Goal: Task Accomplishment & Management: Manage account settings

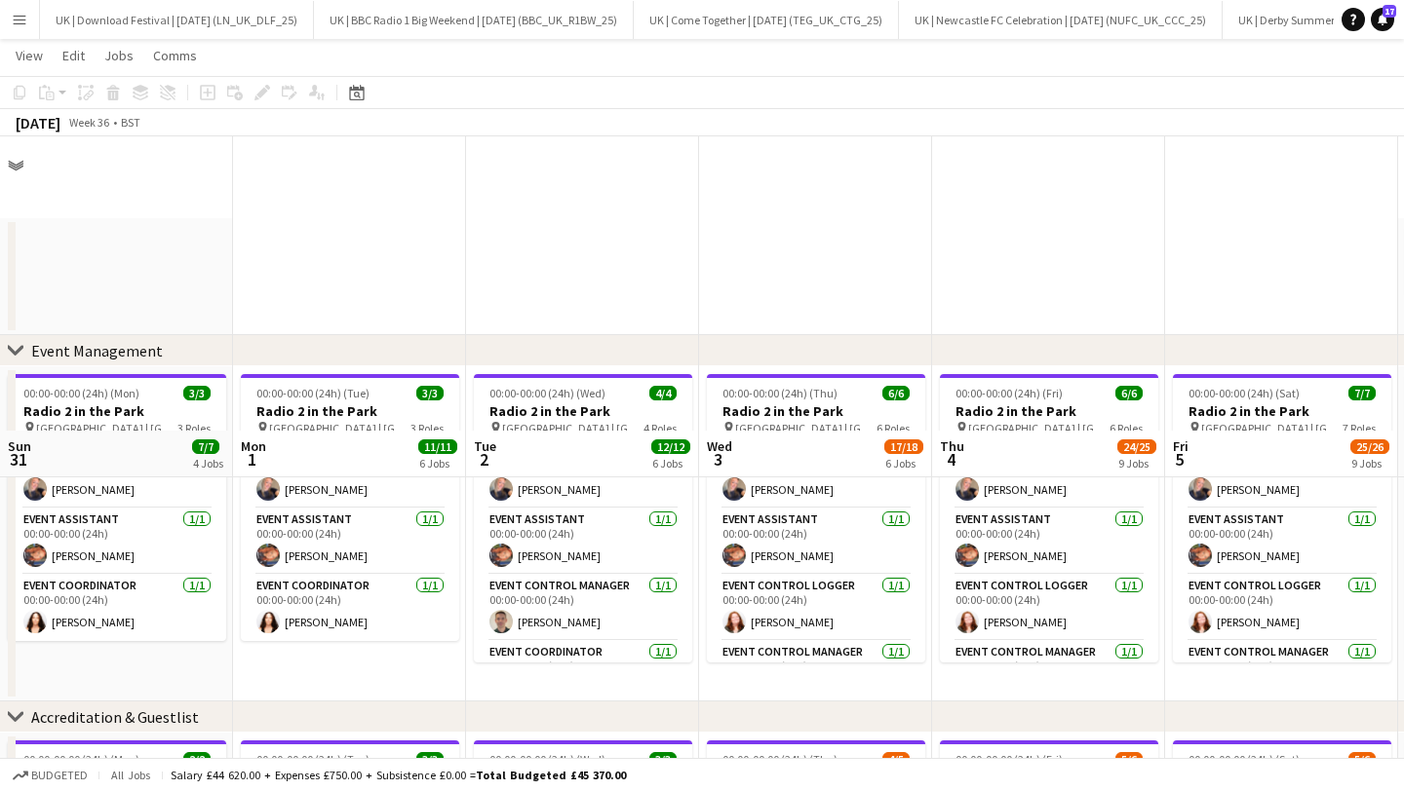
scroll to position [294, 0]
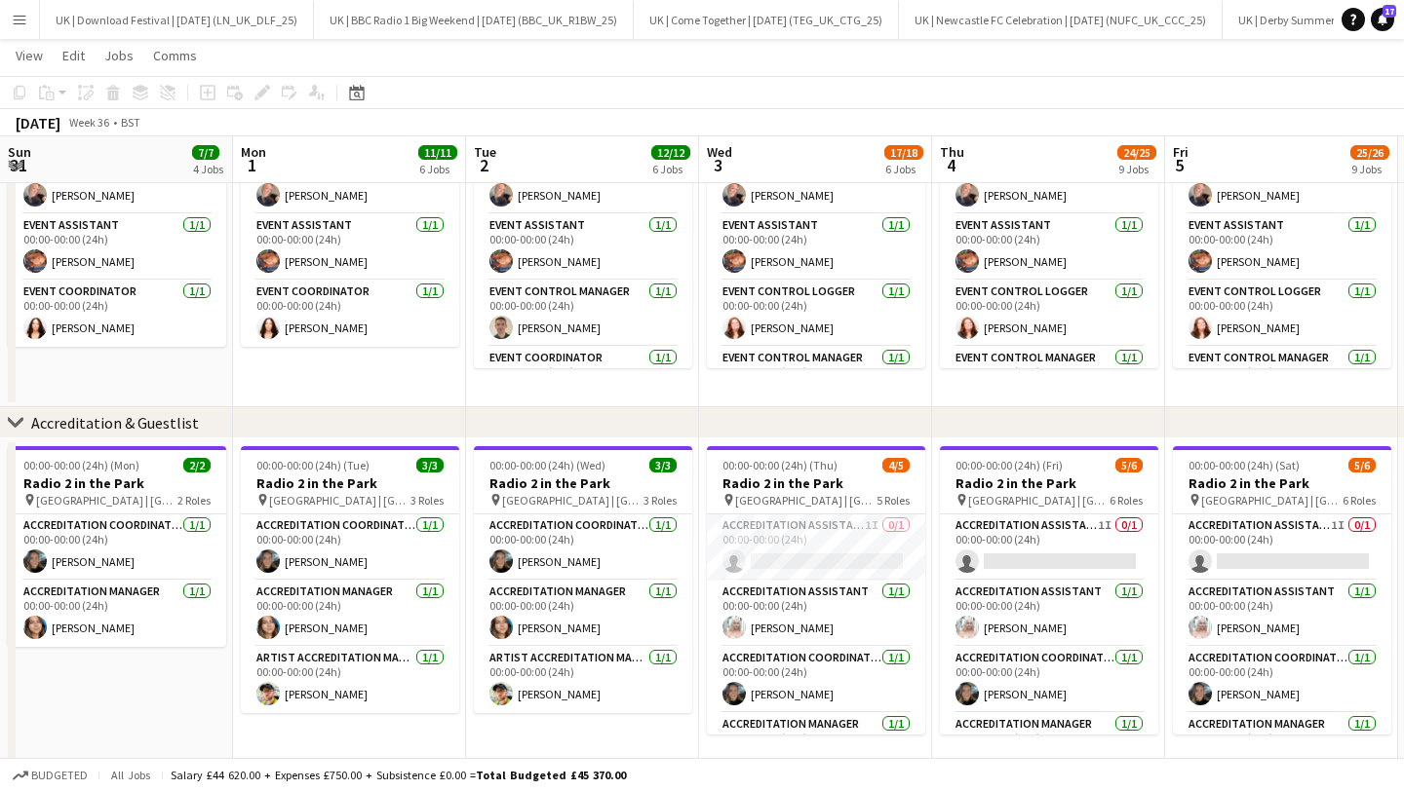
click at [19, 18] on app-icon "Menu" at bounding box center [20, 20] width 16 height 16
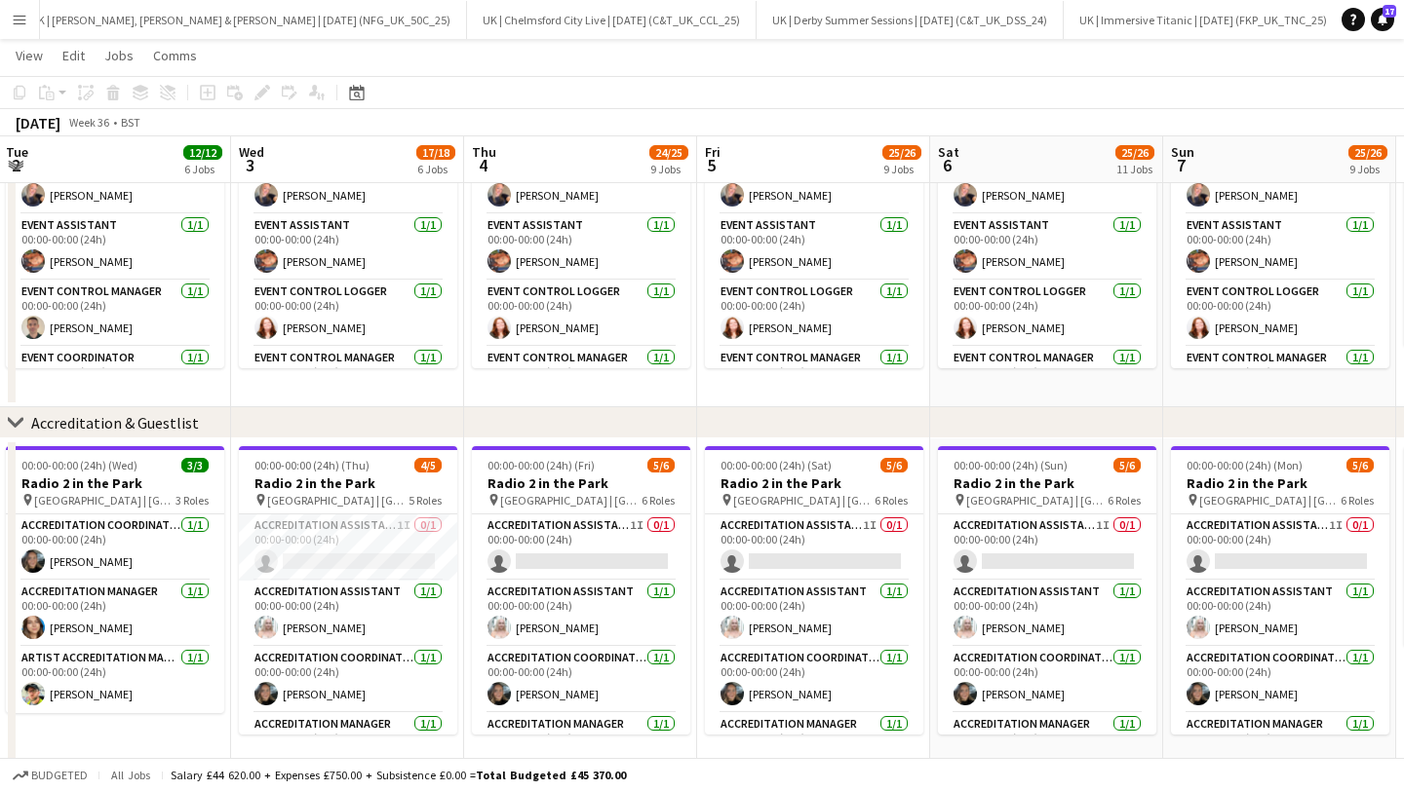
scroll to position [0, 0]
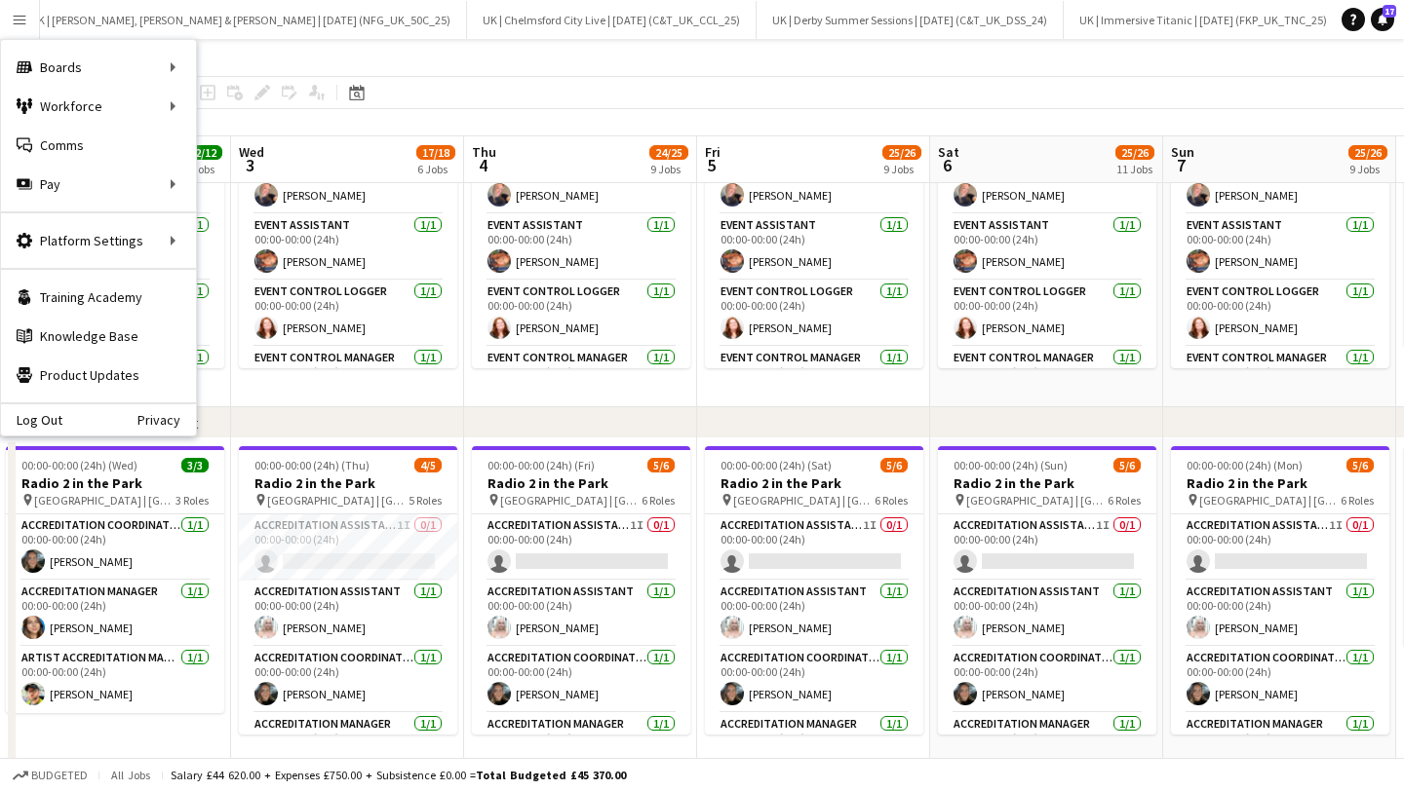
click at [390, 61] on app-page-menu "View Day view expanded Day view collapsed Month view Date picker Jump to [DATE]…" at bounding box center [702, 57] width 1404 height 37
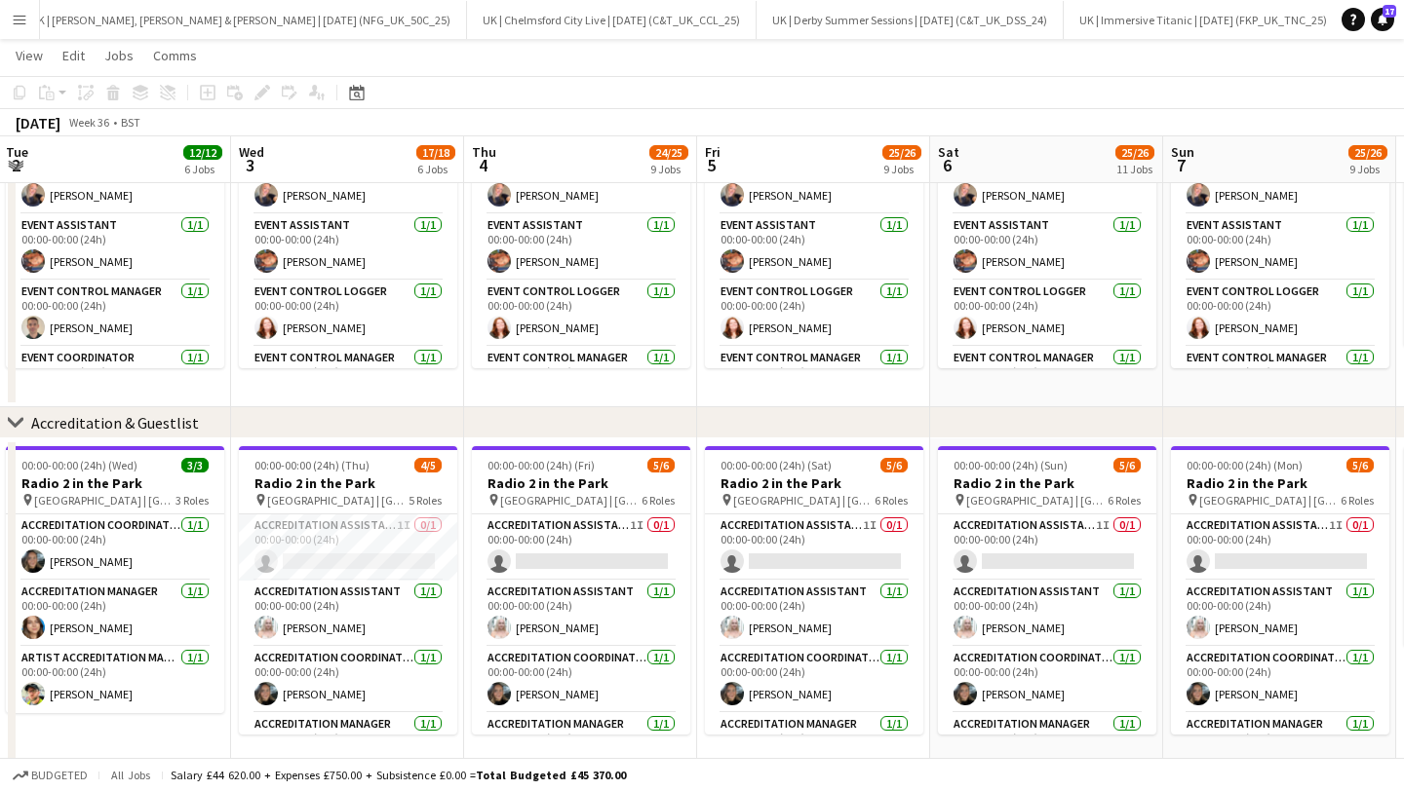
click at [0, 25] on button "Menu" at bounding box center [19, 19] width 39 height 39
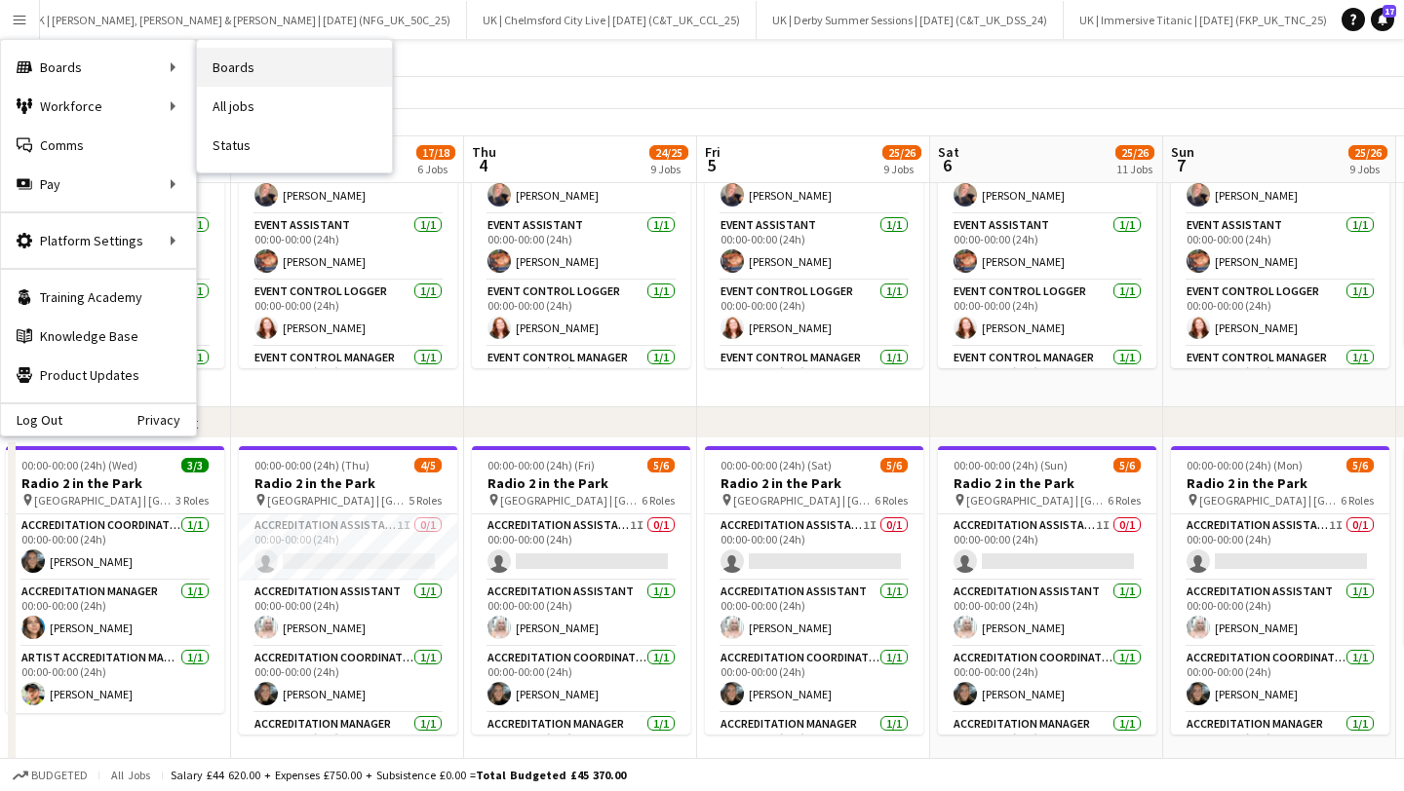
click at [299, 56] on link "Boards" at bounding box center [294, 67] width 195 height 39
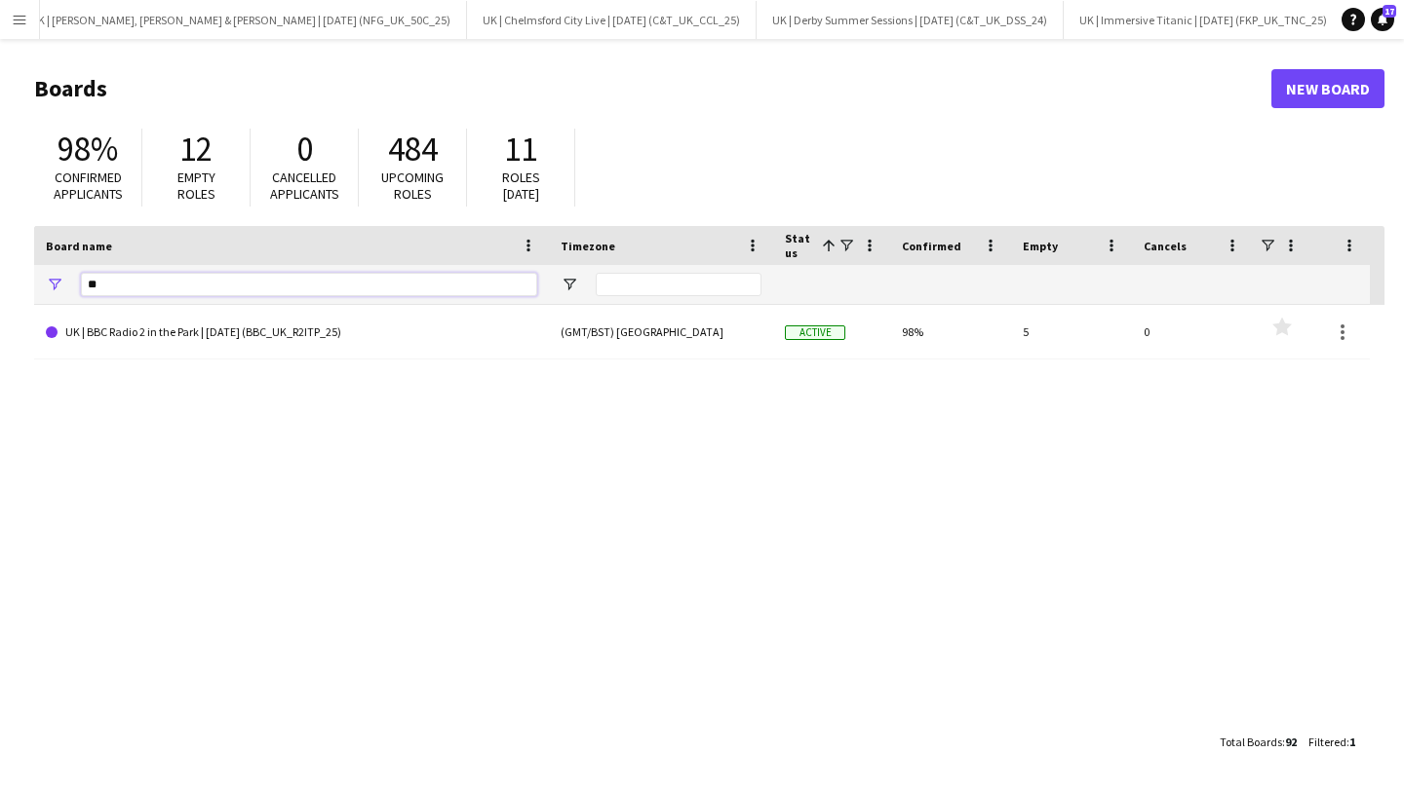
click at [127, 287] on input "**" at bounding box center [309, 284] width 456 height 23
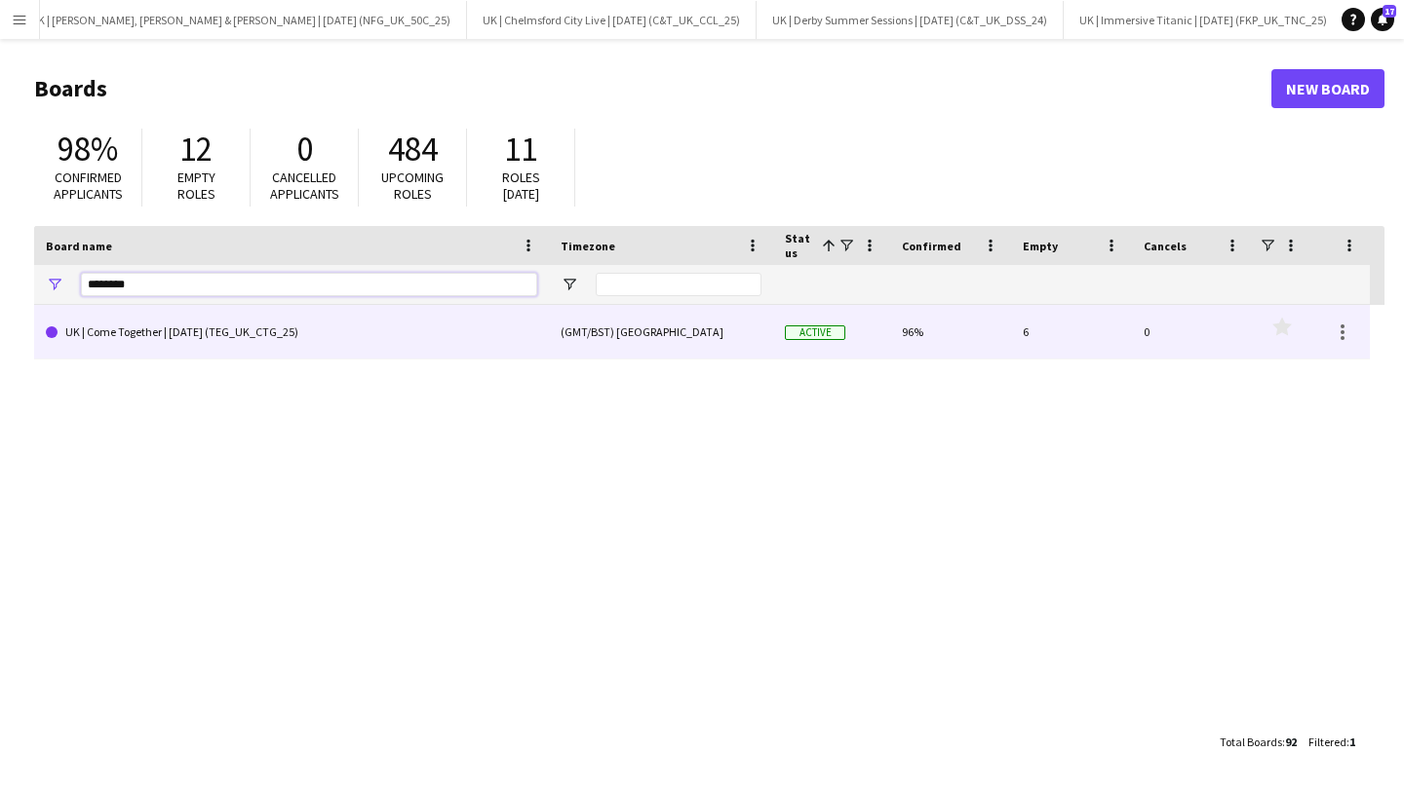
type input "********"
click at [276, 340] on link "UK | Come Together | [DATE] (TEG_UK_CTG_25)" at bounding box center [291, 332] width 491 height 55
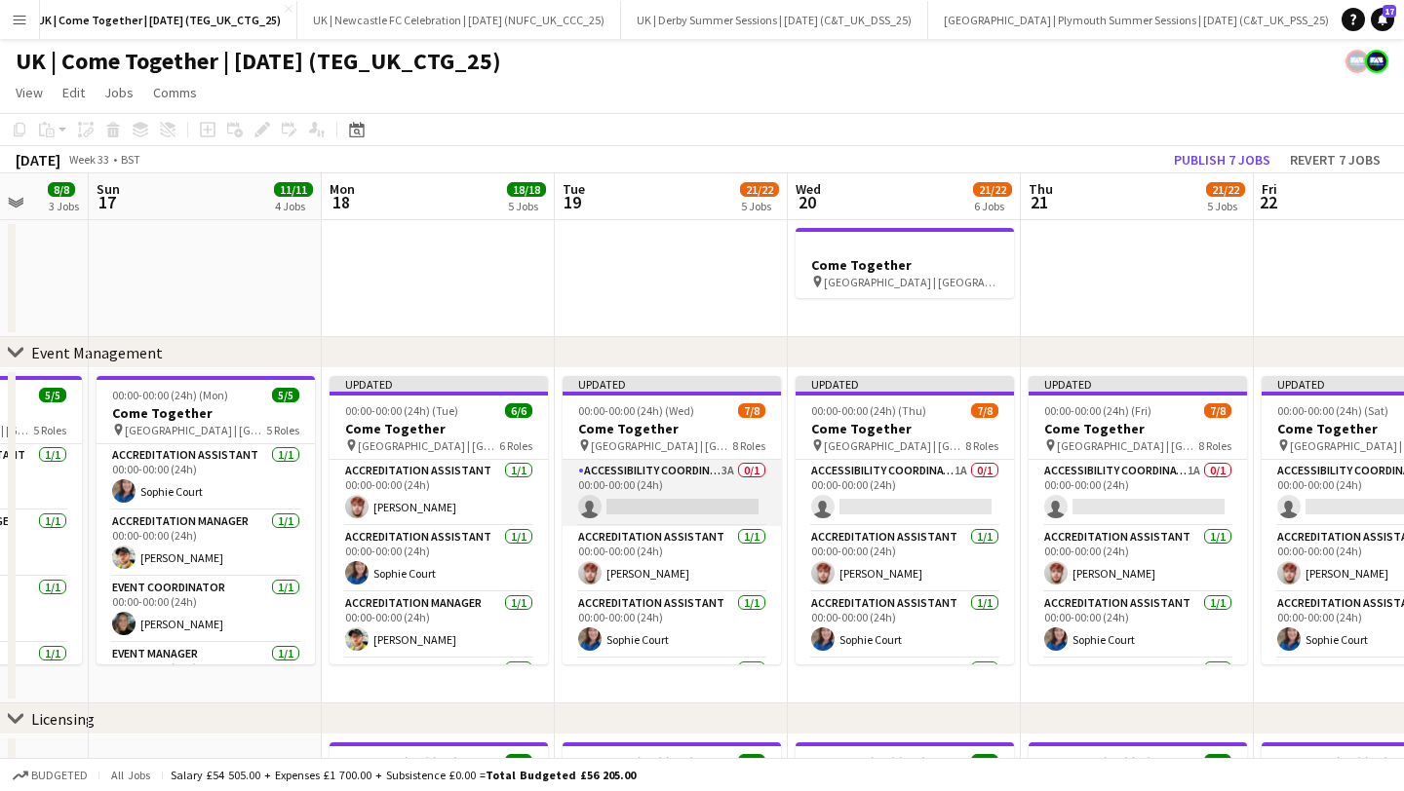
click at [680, 500] on app-card-role "Accessibility Coordinator 3A 0/1 00:00-00:00 (24h) single-neutral-actions" at bounding box center [671, 493] width 218 height 66
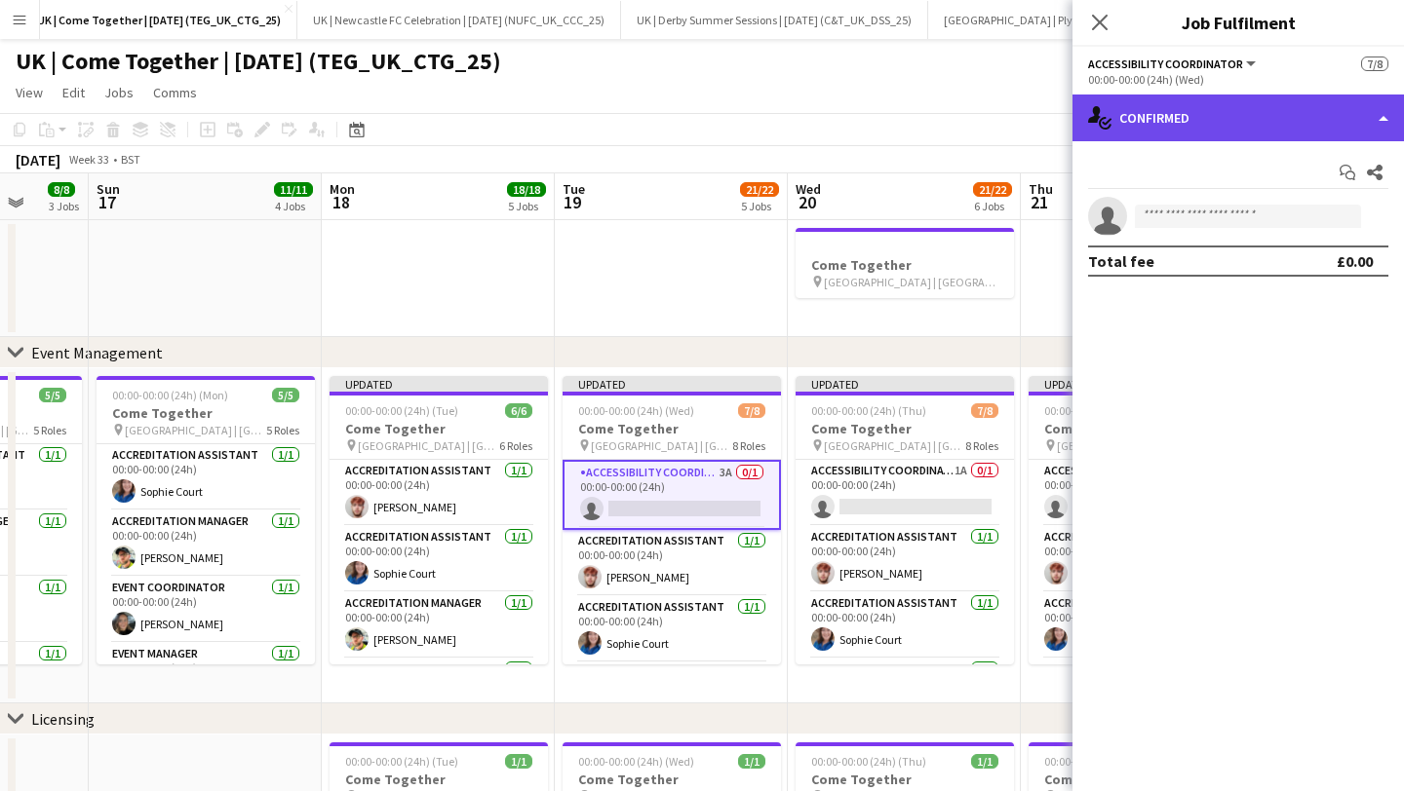
click at [1201, 124] on div "single-neutral-actions-check-2 Confirmed" at bounding box center [1237, 118] width 331 height 47
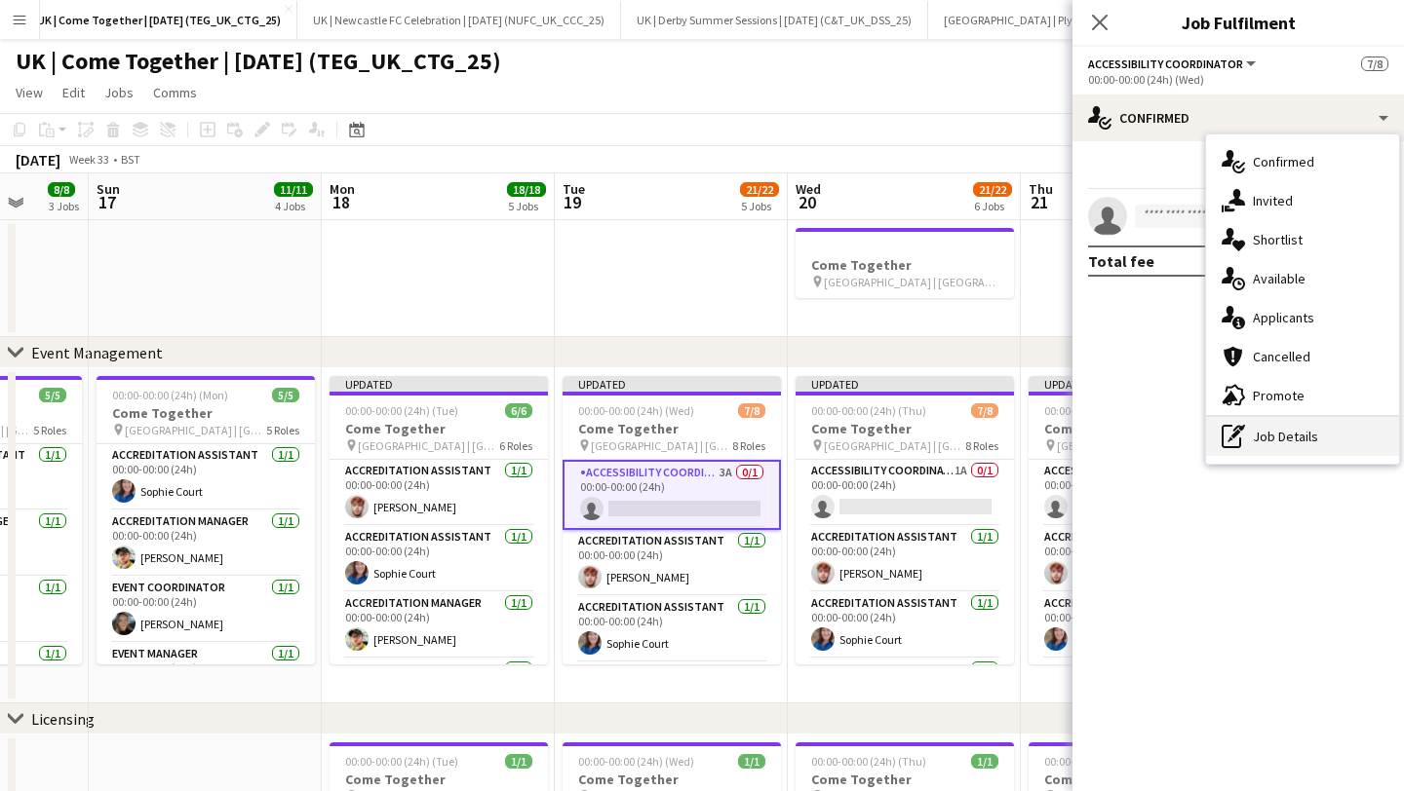
click at [1273, 430] on div "pen-write Job Details" at bounding box center [1302, 436] width 193 height 39
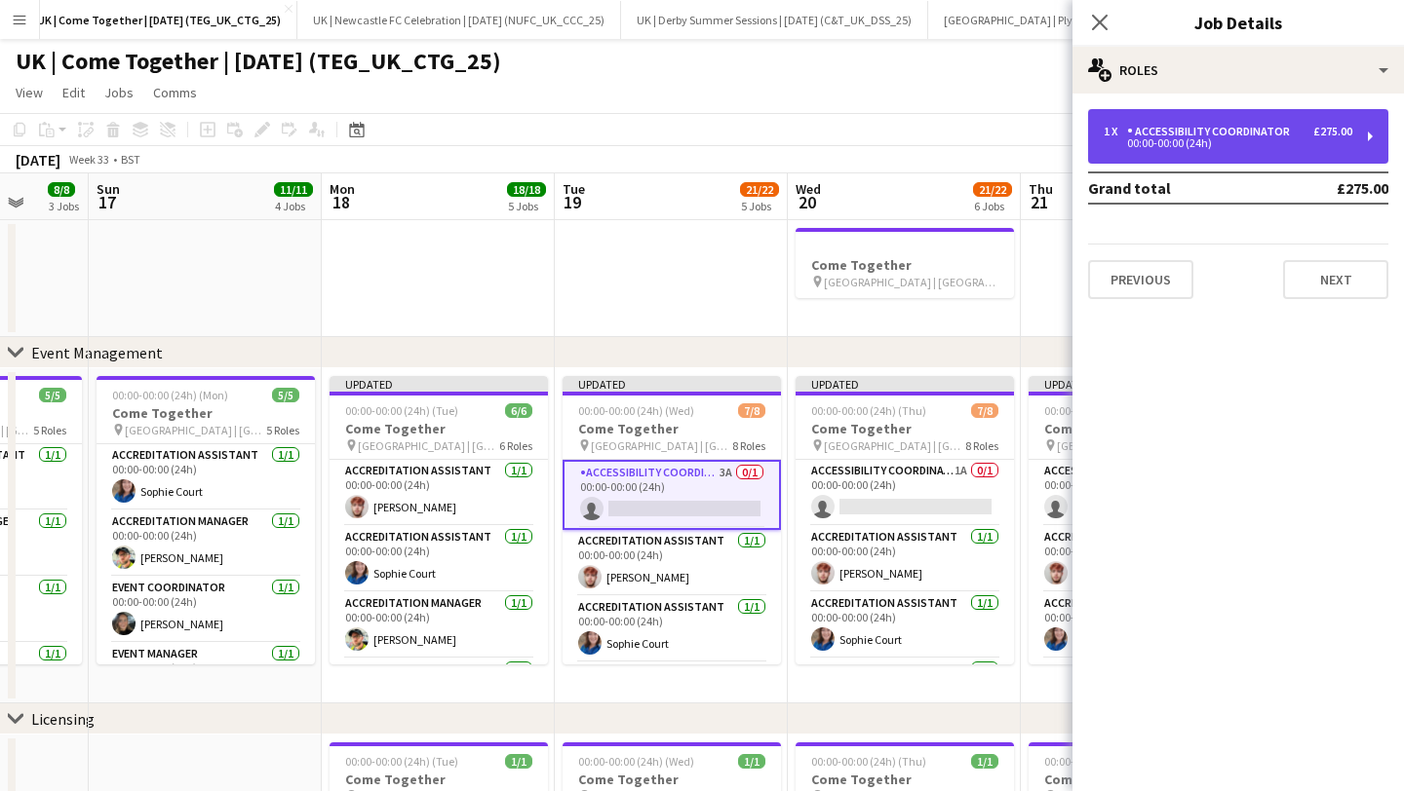
click at [1185, 137] on div "Accessibility Coordinator" at bounding box center [1212, 132] width 171 height 14
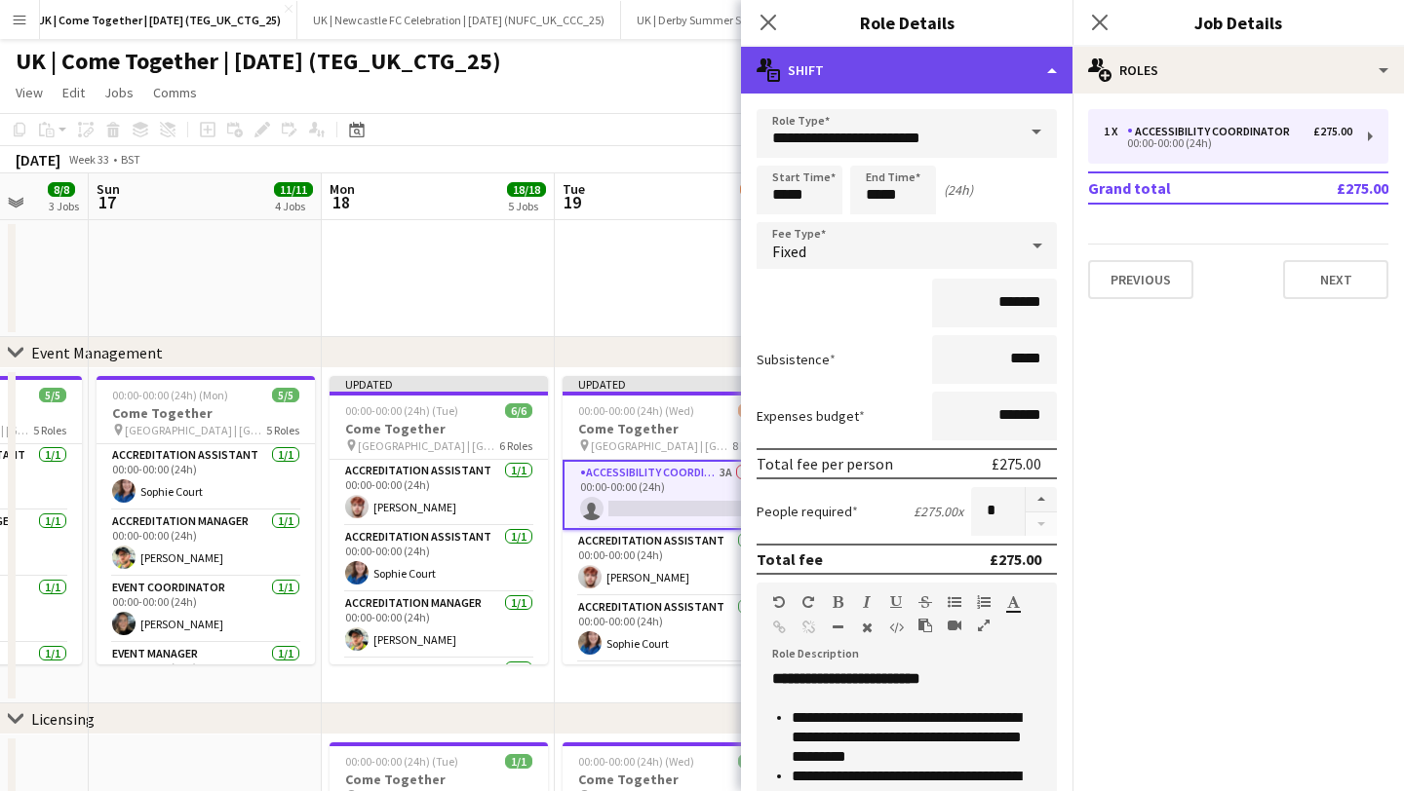
click at [860, 86] on div "multiple-actions-text Shift" at bounding box center [906, 70] width 331 height 47
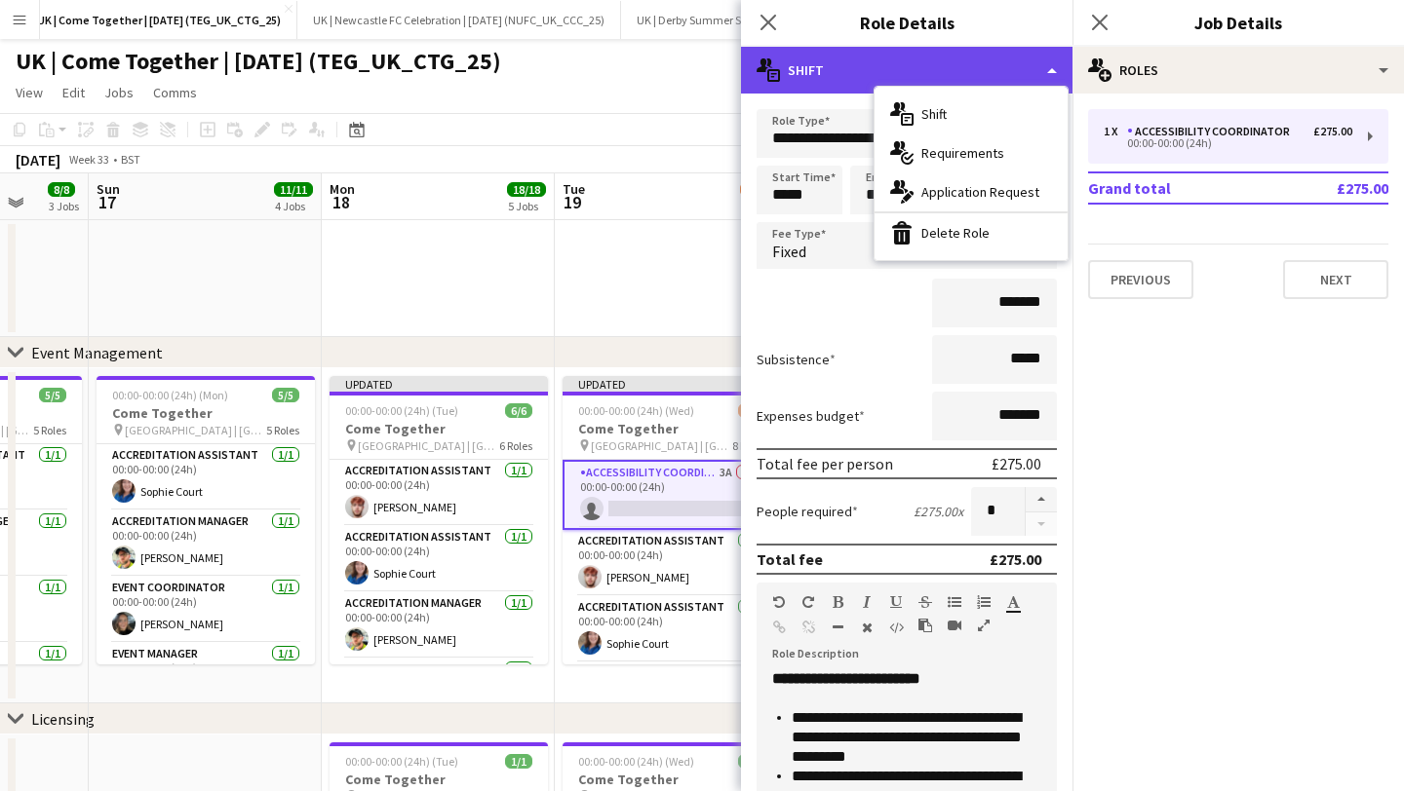
click at [849, 70] on div "multiple-actions-text Shift" at bounding box center [906, 70] width 331 height 47
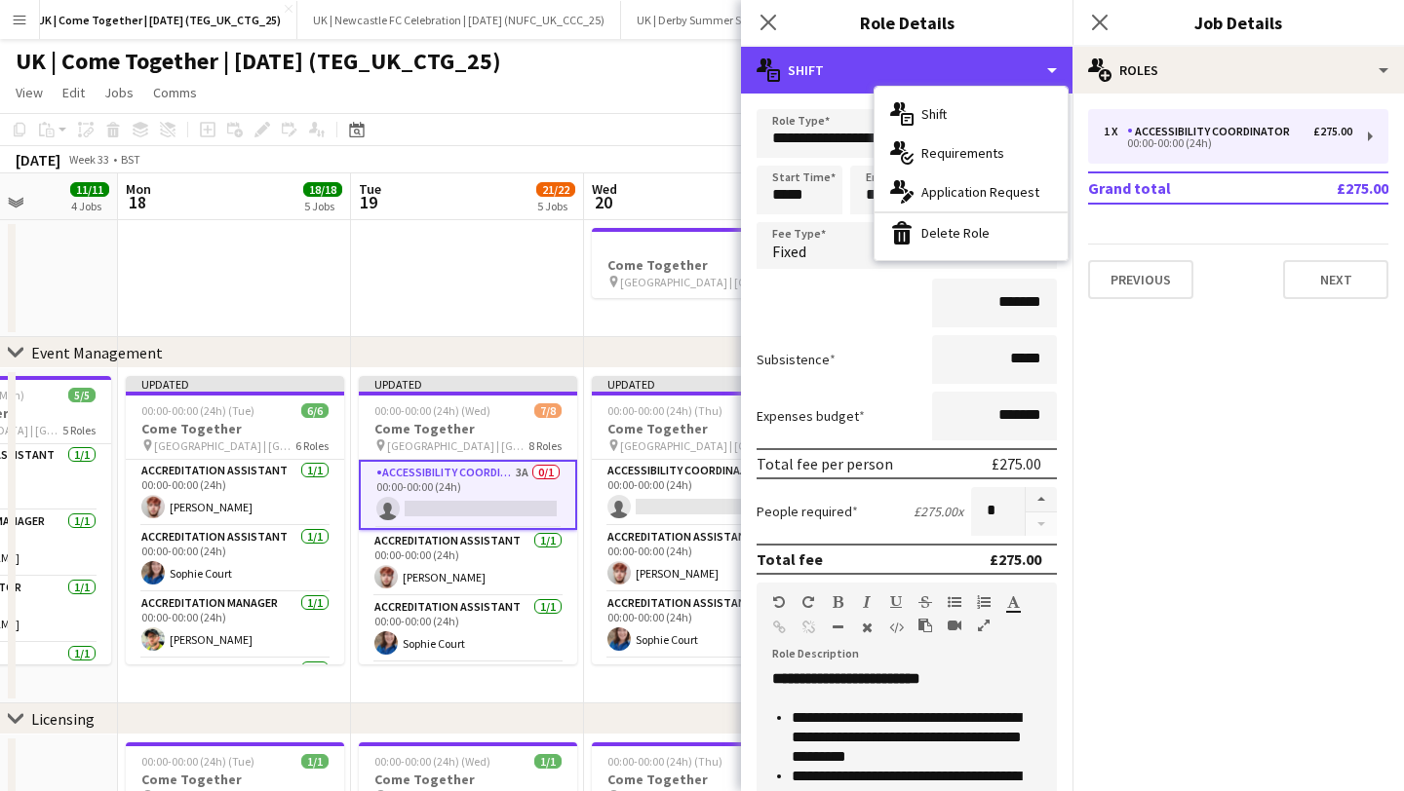
scroll to position [0, 581]
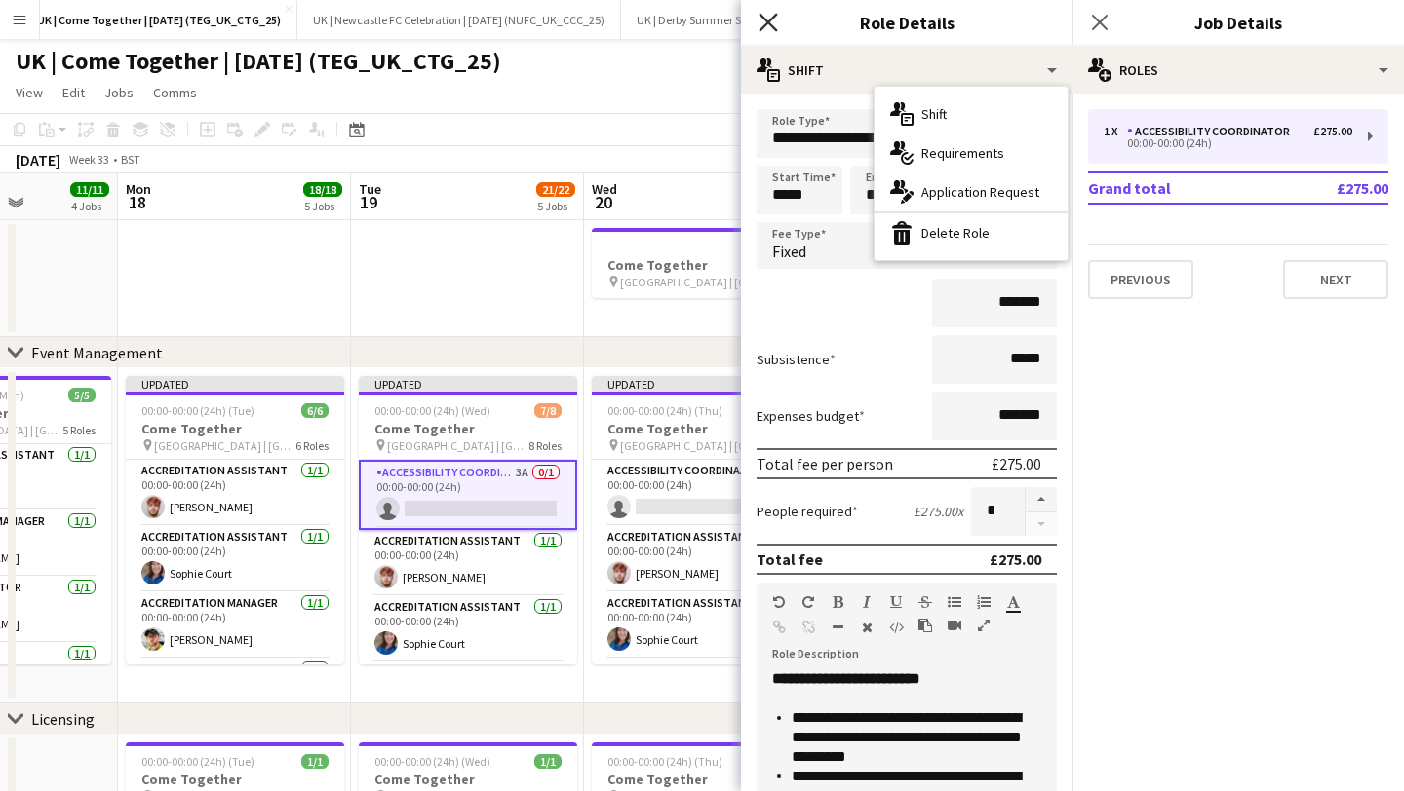
click at [768, 17] on icon "Close pop-in" at bounding box center [767, 22] width 19 height 19
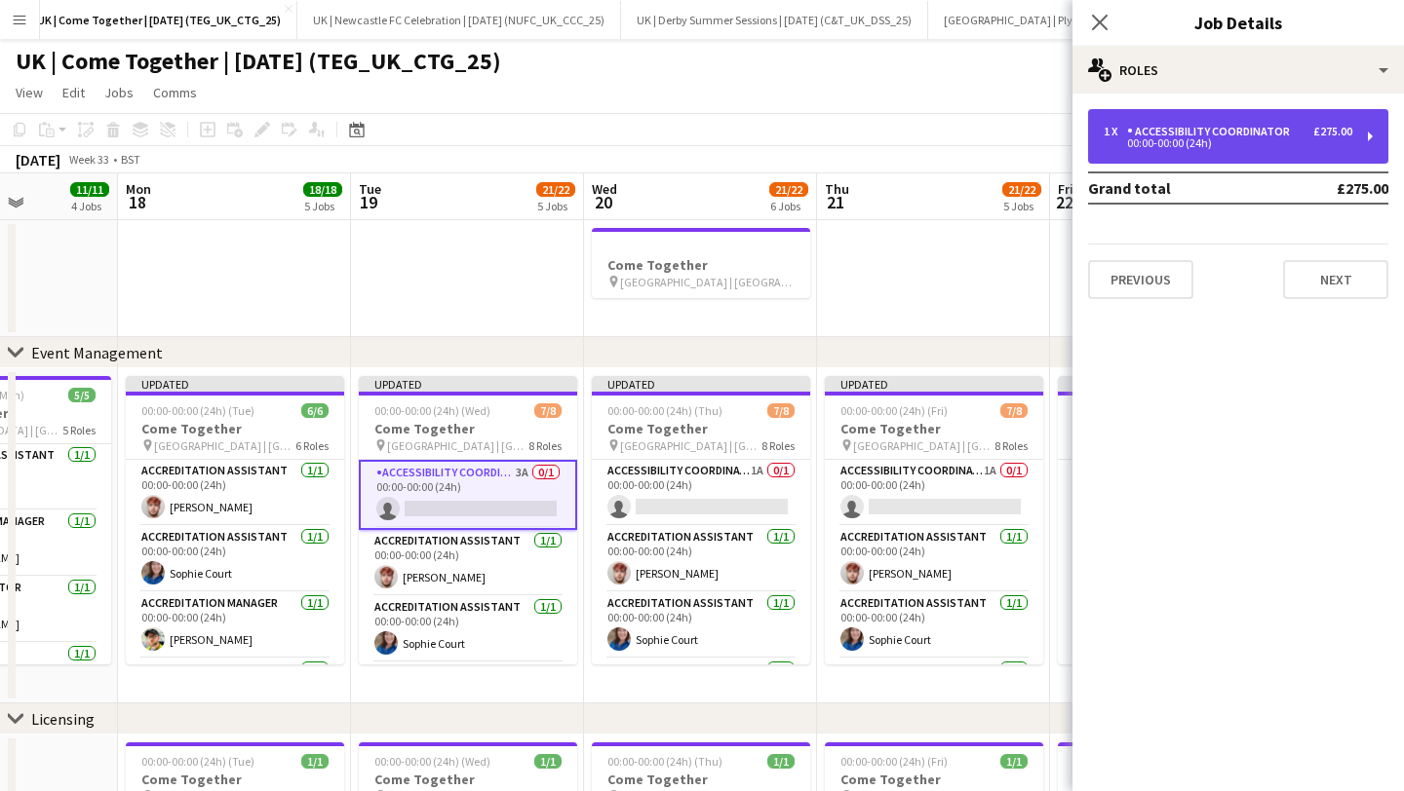
click at [1165, 140] on div "00:00-00:00 (24h)" at bounding box center [1227, 143] width 249 height 10
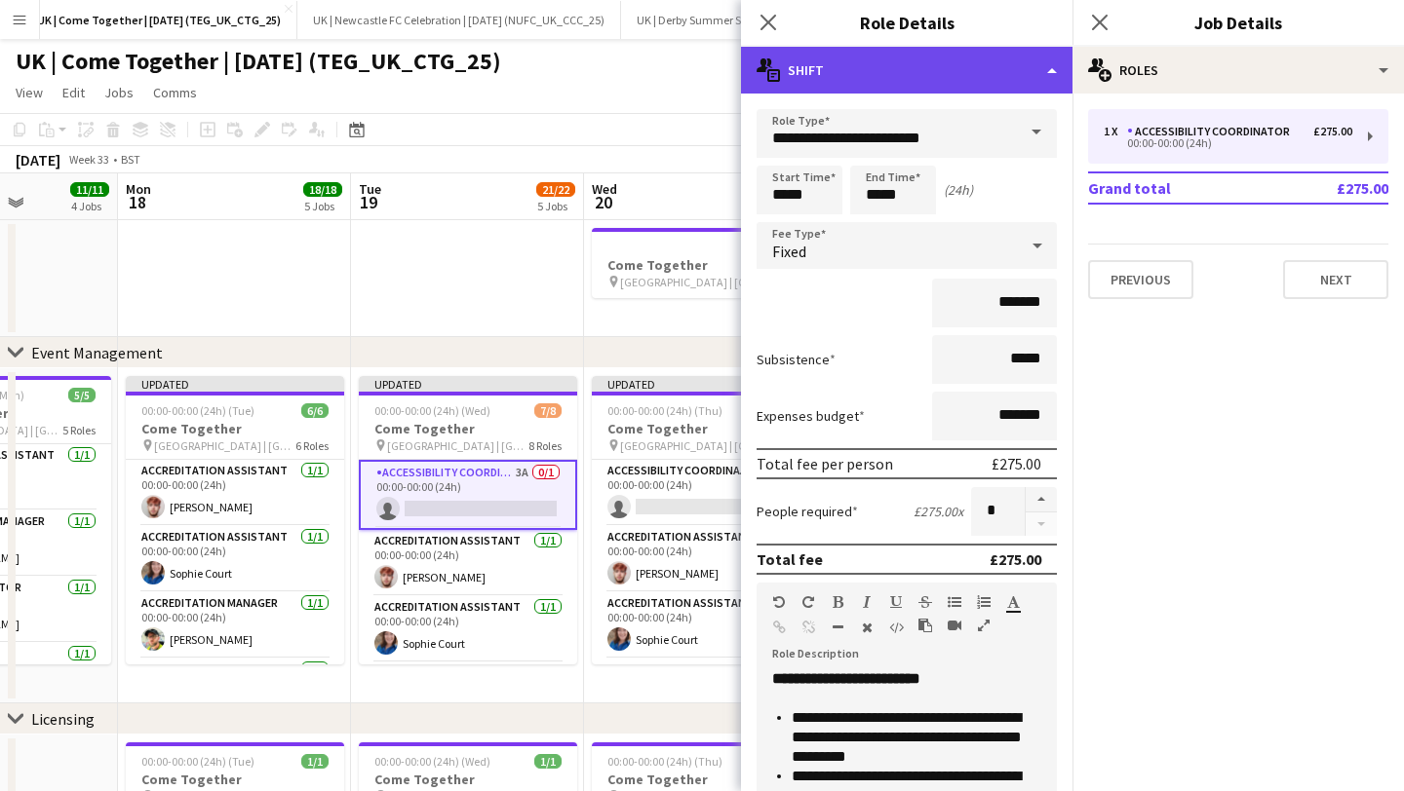
click at [970, 62] on div "multiple-actions-text Shift" at bounding box center [906, 70] width 331 height 47
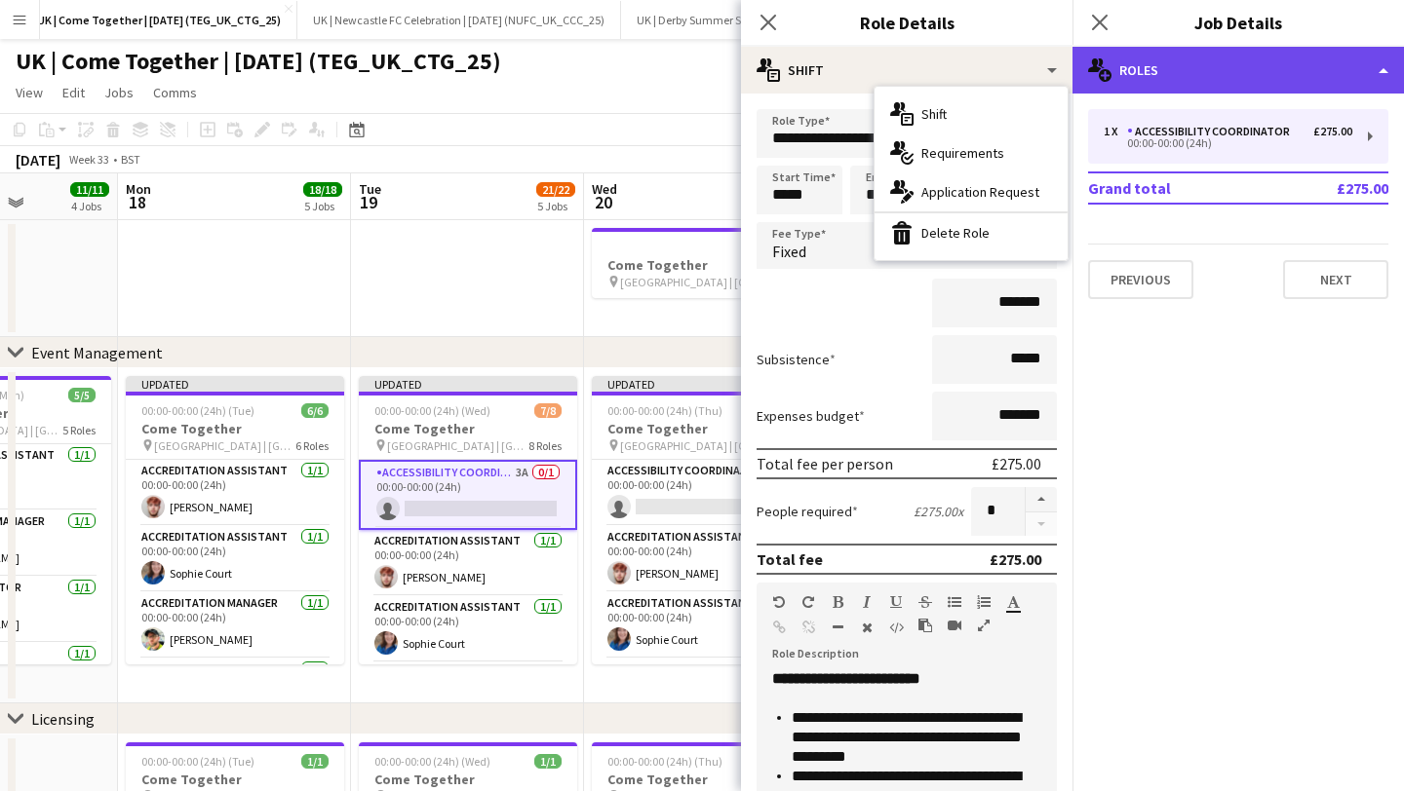
click at [1176, 78] on div "multiple-users-add Roles" at bounding box center [1237, 70] width 331 height 47
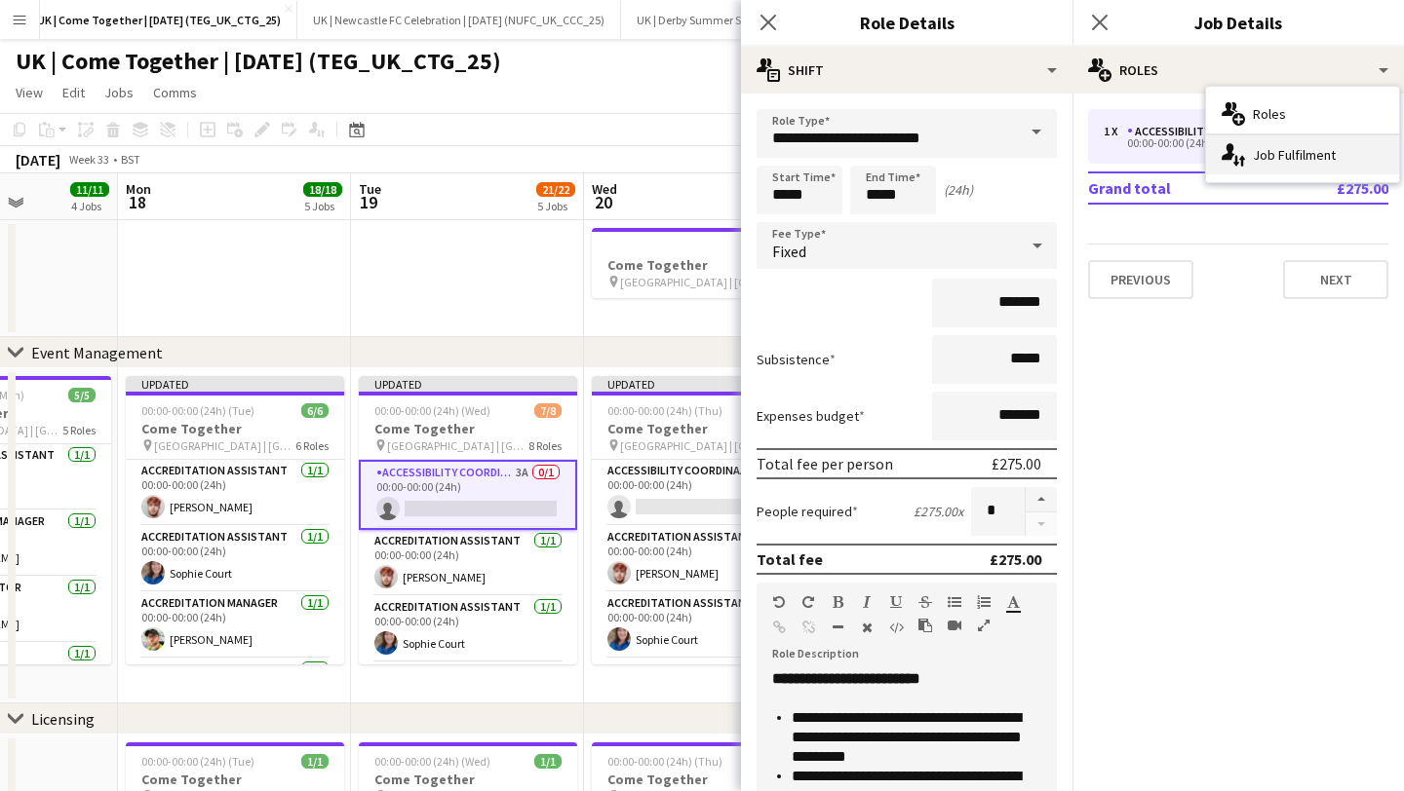
click at [1241, 153] on icon "single-neutral-actions-up-down" at bounding box center [1232, 154] width 23 height 23
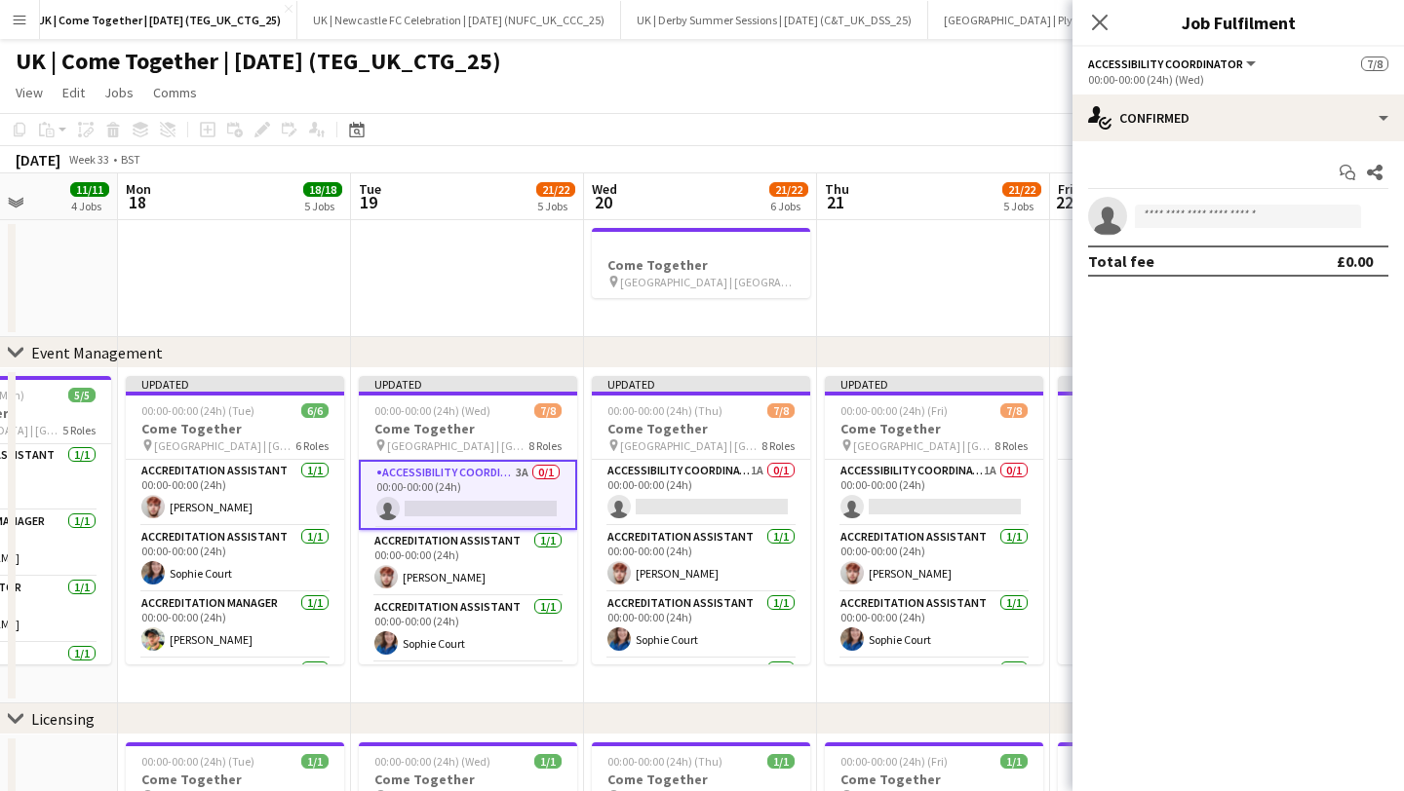
click at [1142, 55] on div "Accessibility Coordinator All roles Accessibility Coordinator" at bounding box center [1173, 64] width 171 height 18
click at [1231, 57] on span "Accessibility Coordinator" at bounding box center [1165, 64] width 155 height 15
click at [1102, 14] on icon "Close pop-in" at bounding box center [1099, 22] width 19 height 19
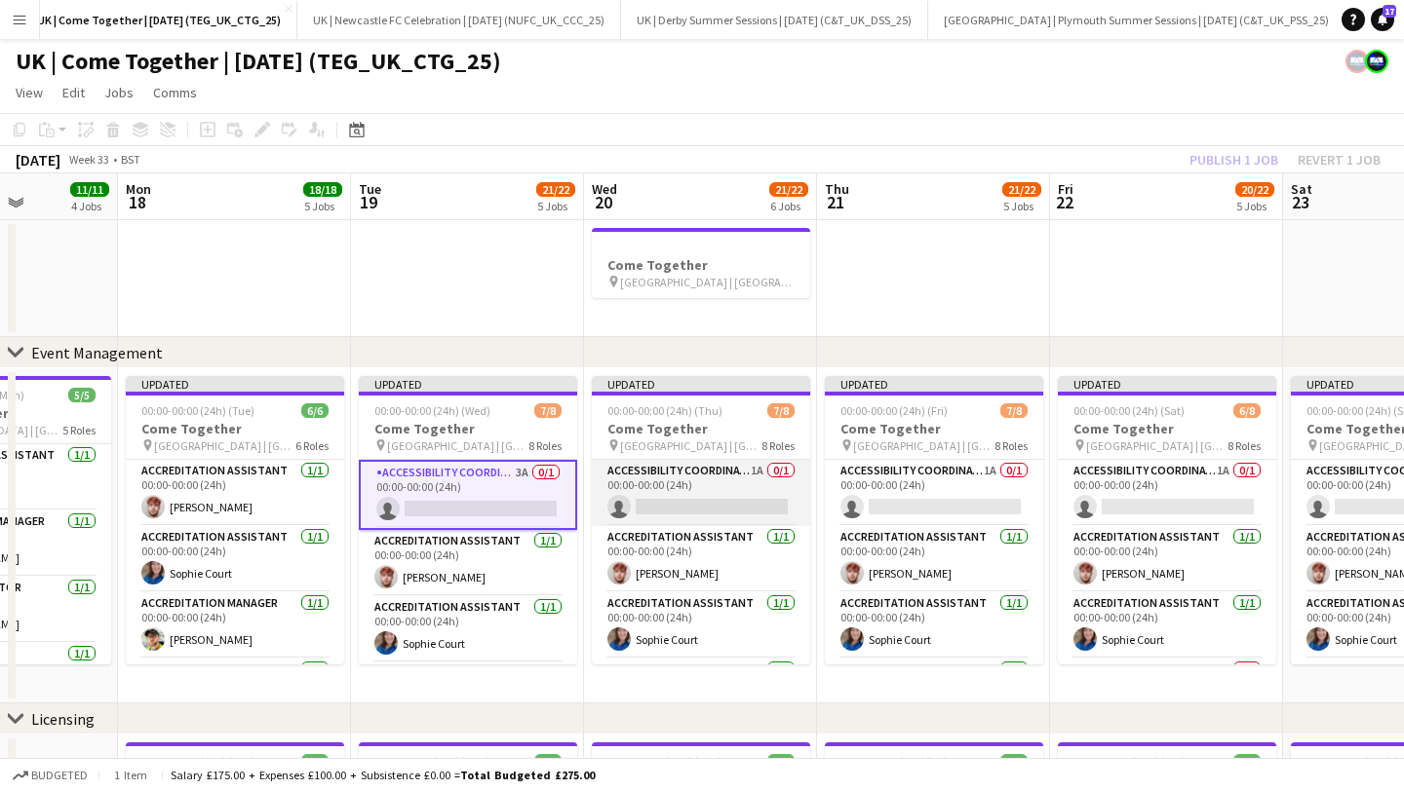
click at [682, 491] on app-card-role "Accessibility Coordinator 1A 0/1 00:00-00:00 (24h) single-neutral-actions" at bounding box center [701, 493] width 218 height 66
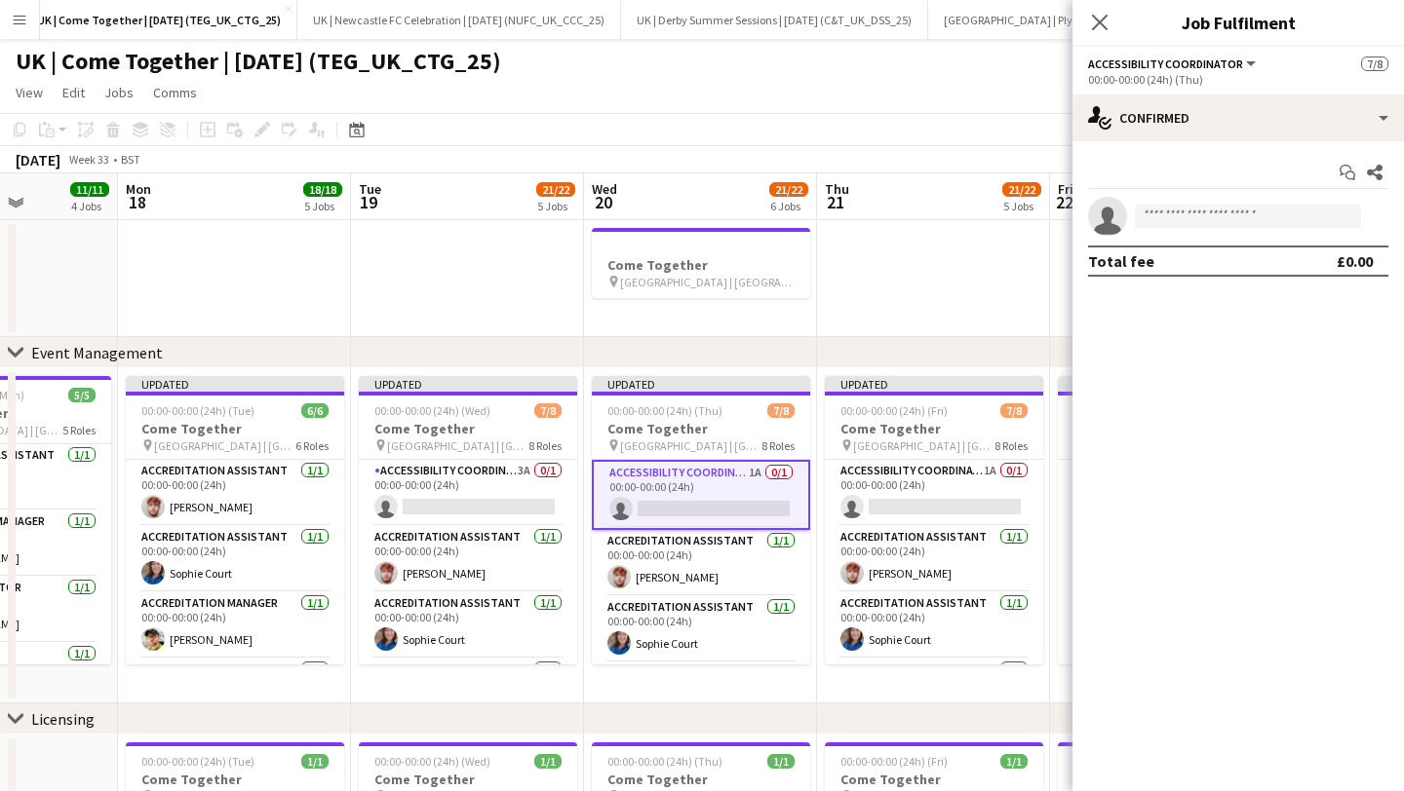
scroll to position [0, 626]
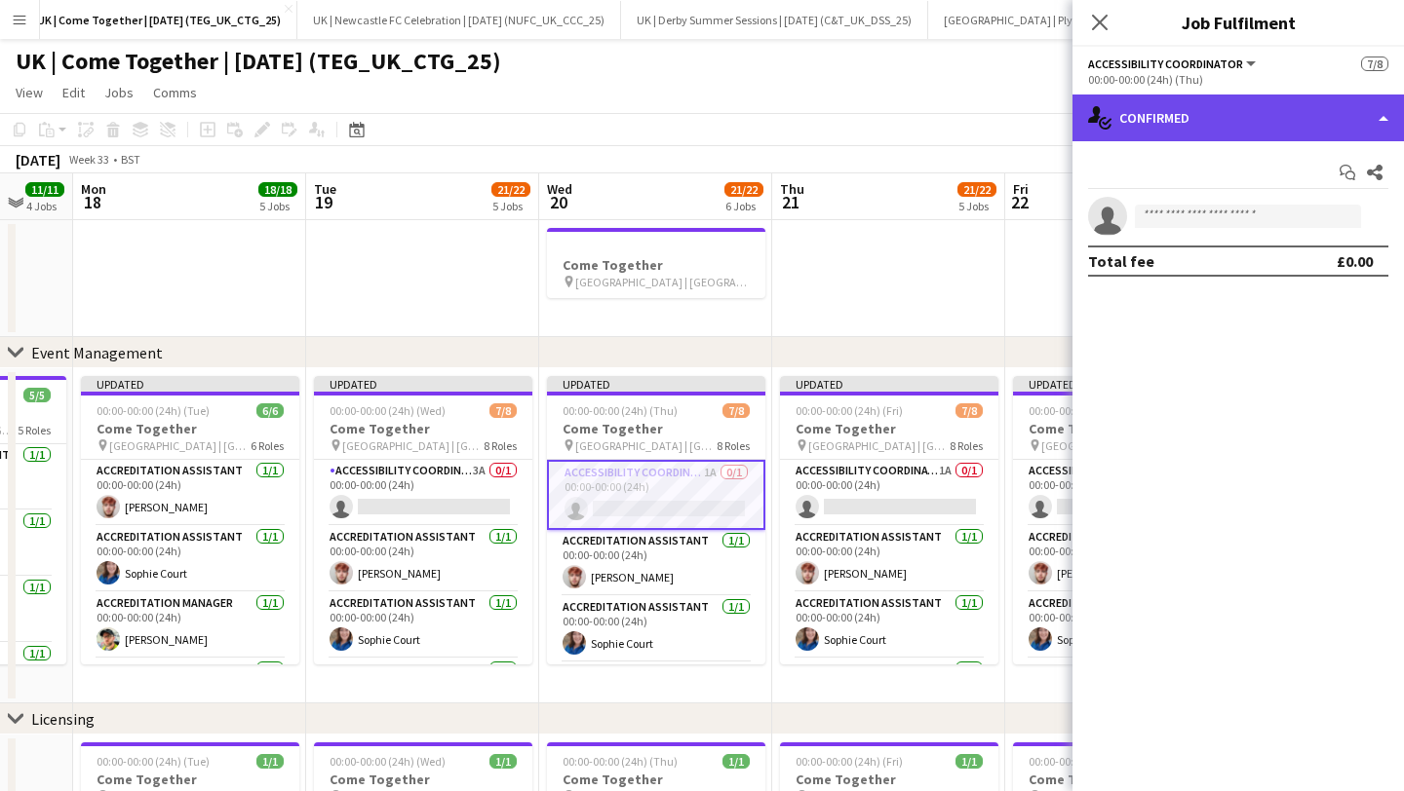
click at [1117, 126] on div "single-neutral-actions-check-2 Confirmed" at bounding box center [1237, 118] width 331 height 47
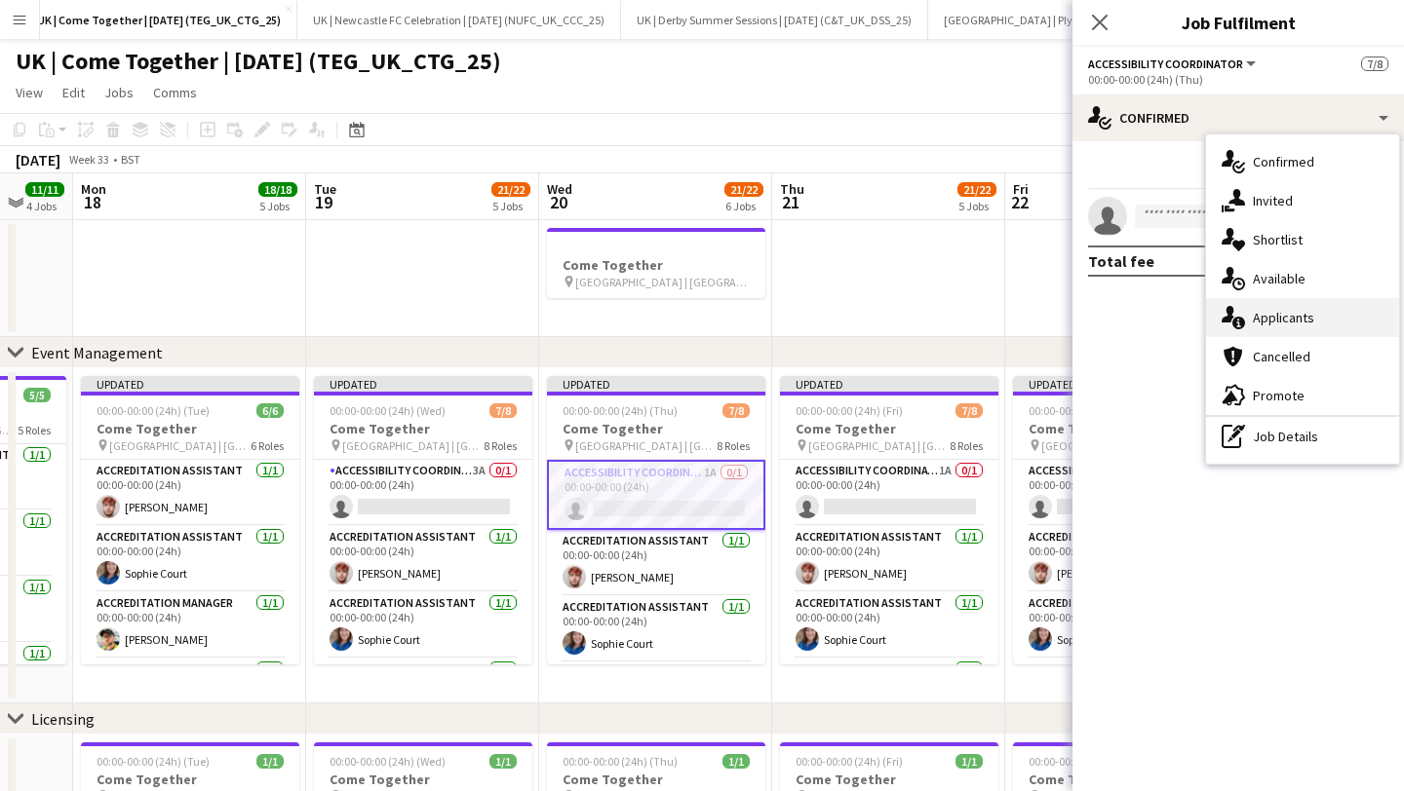
click at [1287, 301] on div "single-neutral-actions-information Applicants" at bounding box center [1302, 317] width 193 height 39
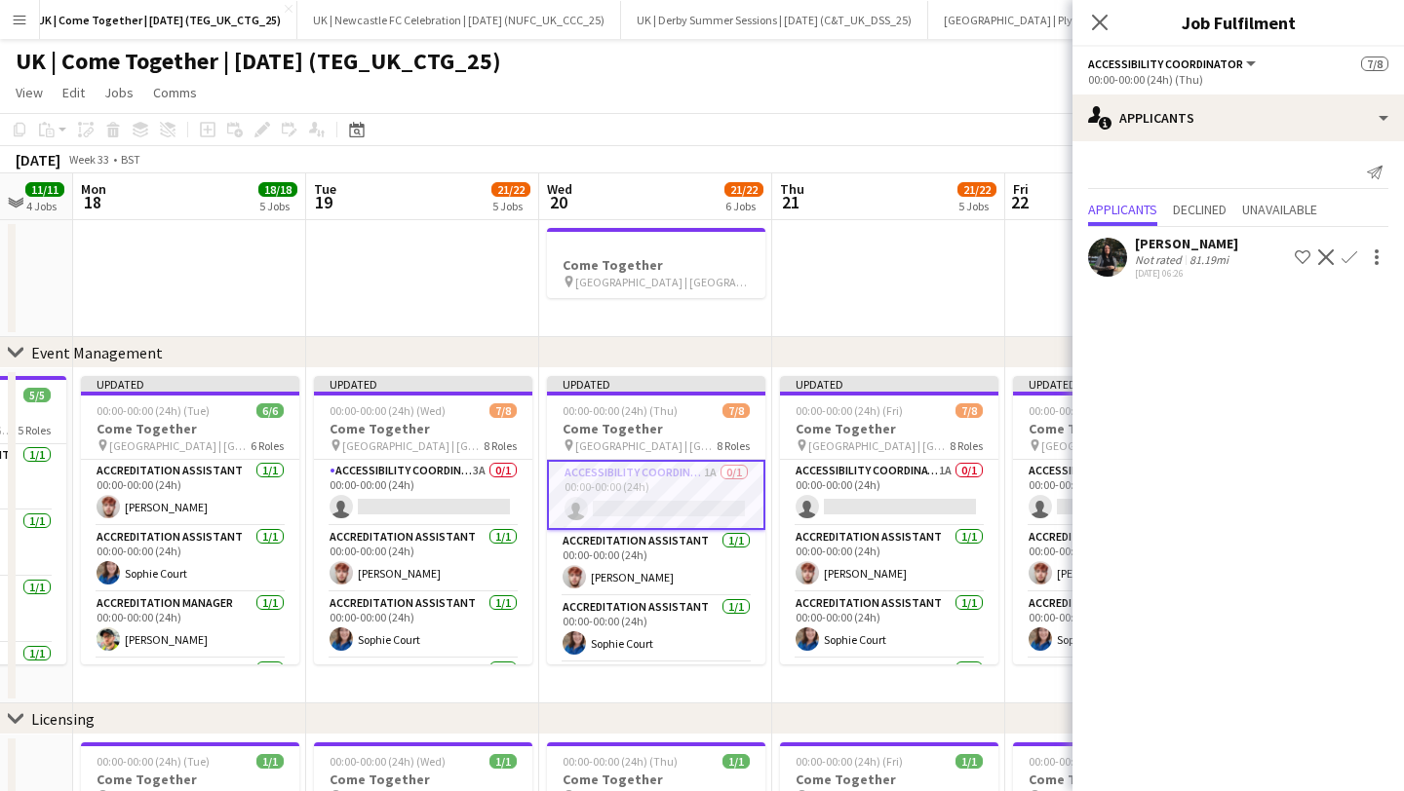
click at [1323, 258] on app-icon "Decline" at bounding box center [1326, 258] width 16 height 16
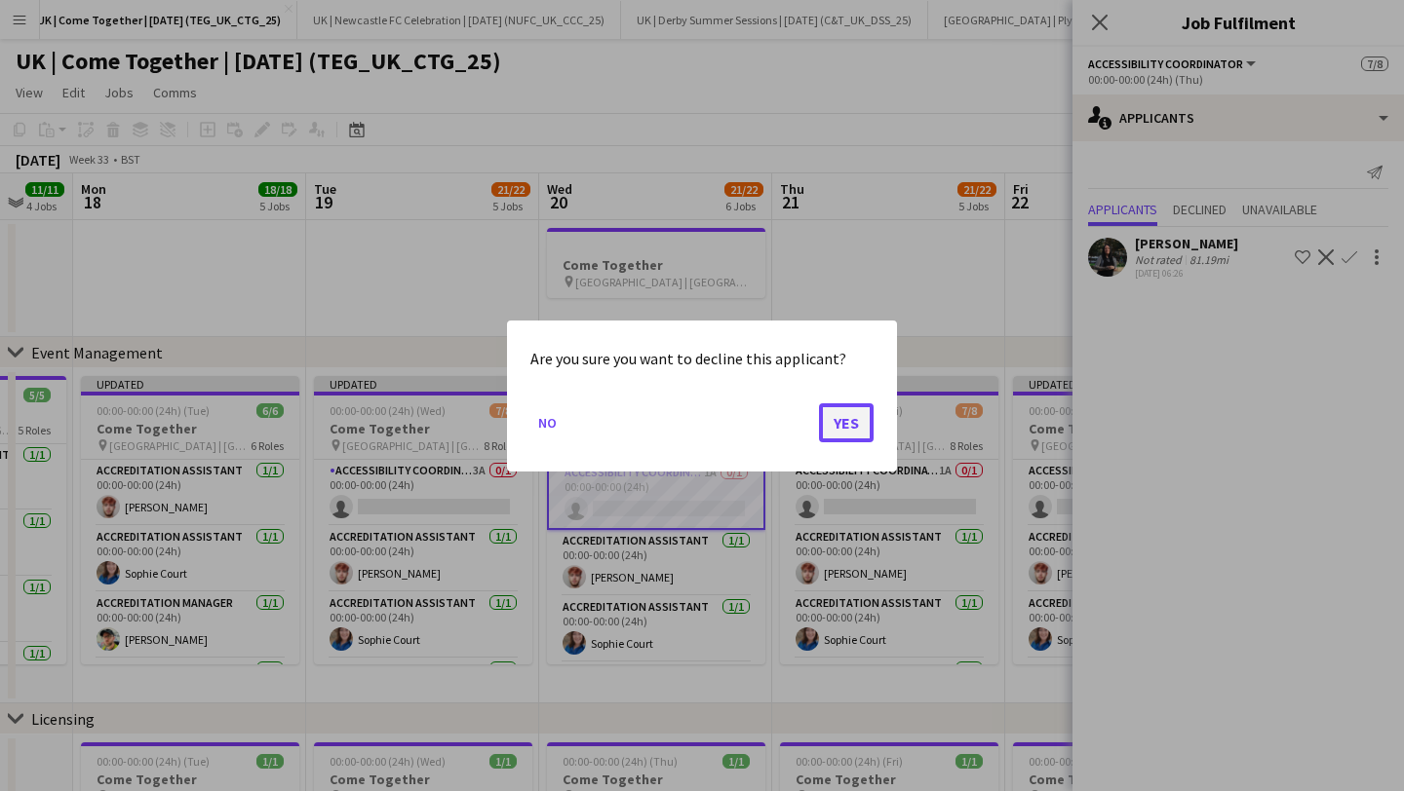
click at [859, 430] on button "Yes" at bounding box center [846, 422] width 55 height 39
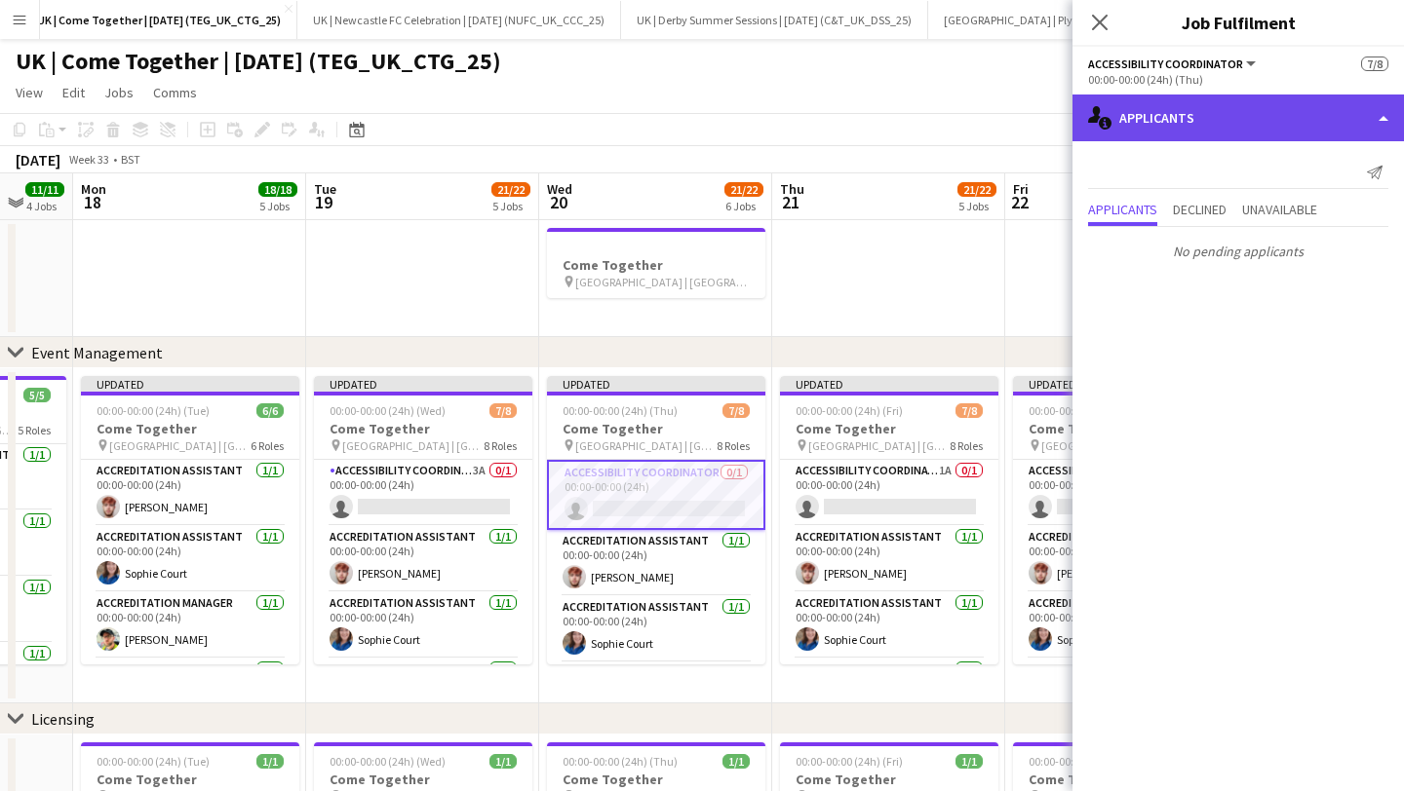
click at [1249, 104] on div "single-neutral-actions-information Applicants" at bounding box center [1237, 118] width 331 height 47
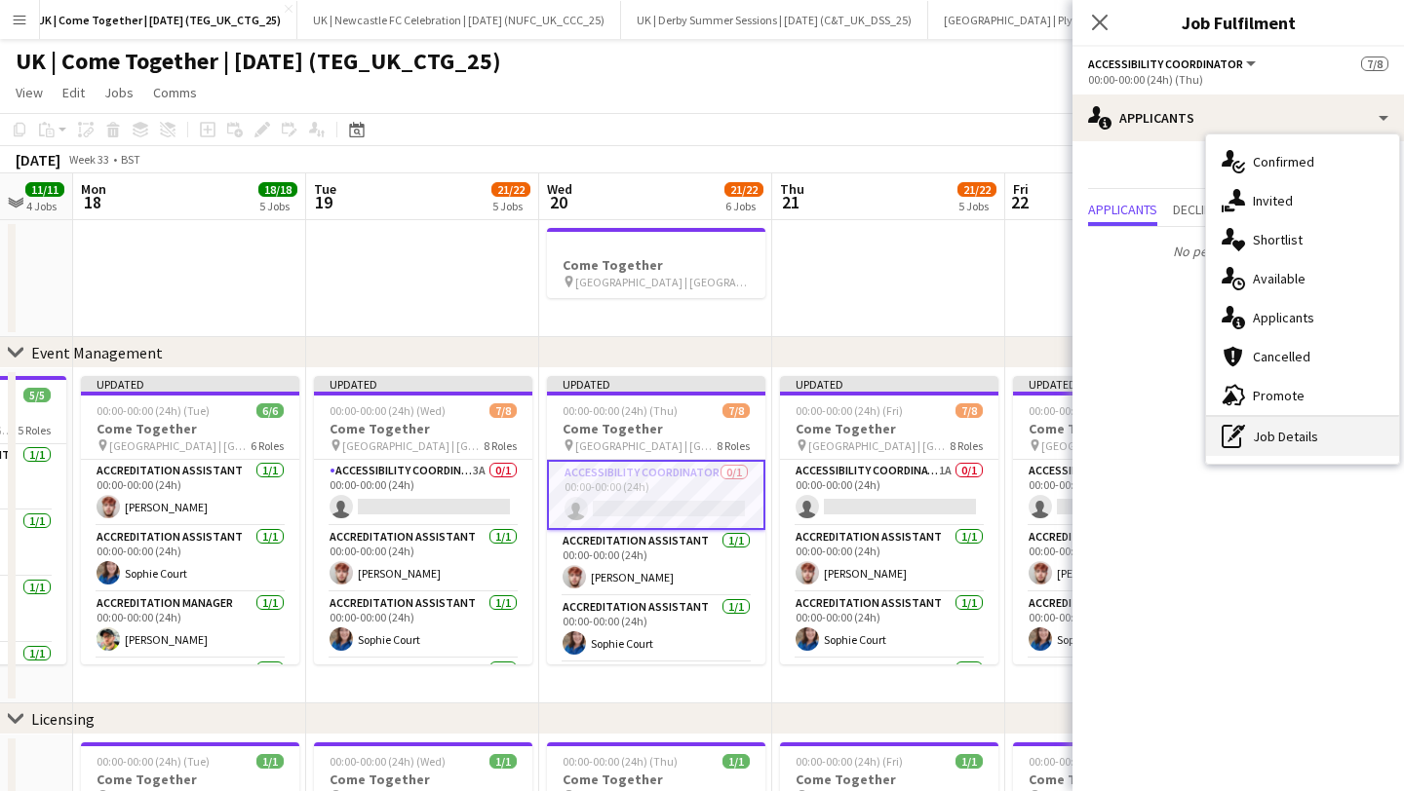
click at [1288, 444] on div "pen-write Job Details" at bounding box center [1302, 436] width 193 height 39
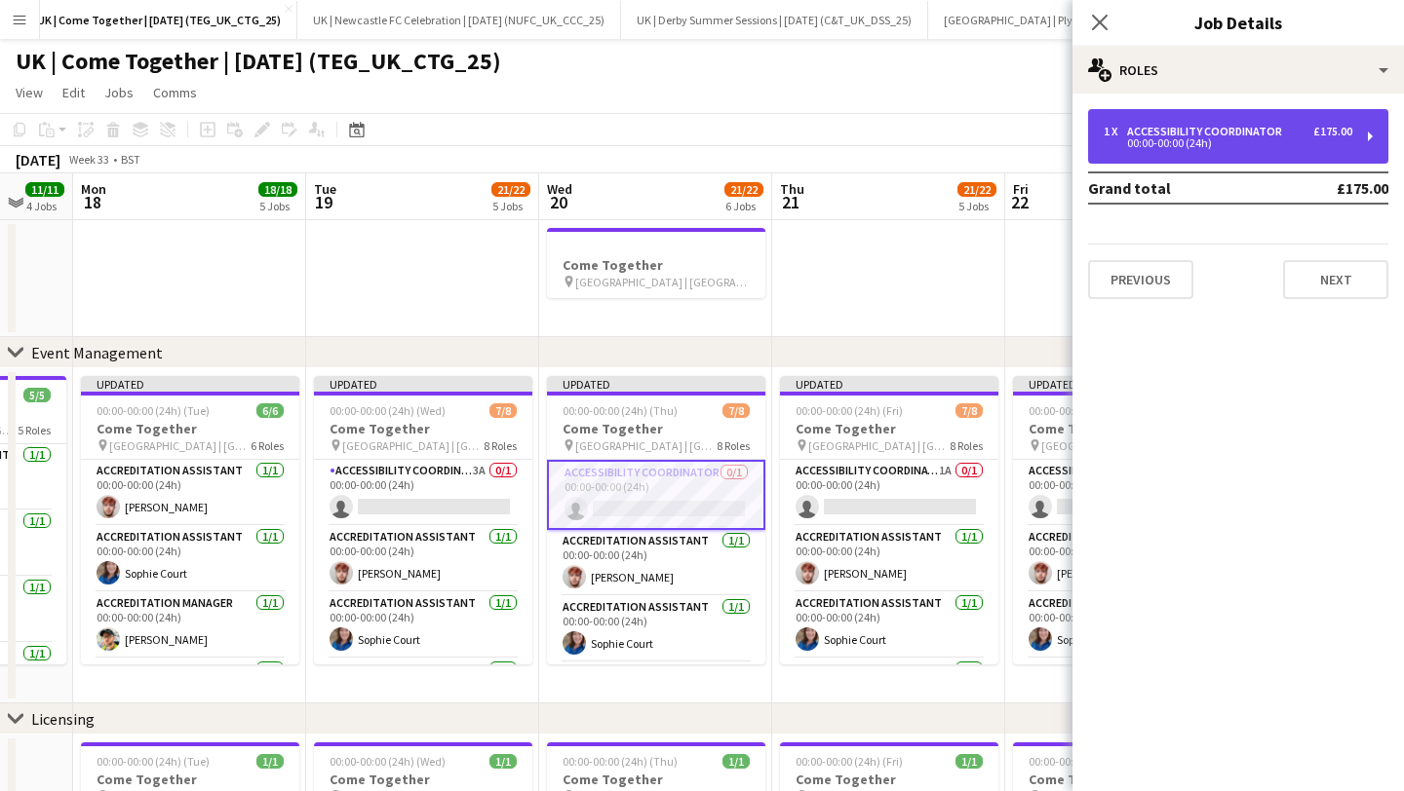
click at [1164, 122] on div "1 x Accessibility Coordinator £175.00 00:00-00:00 (24h)" at bounding box center [1238, 136] width 300 height 55
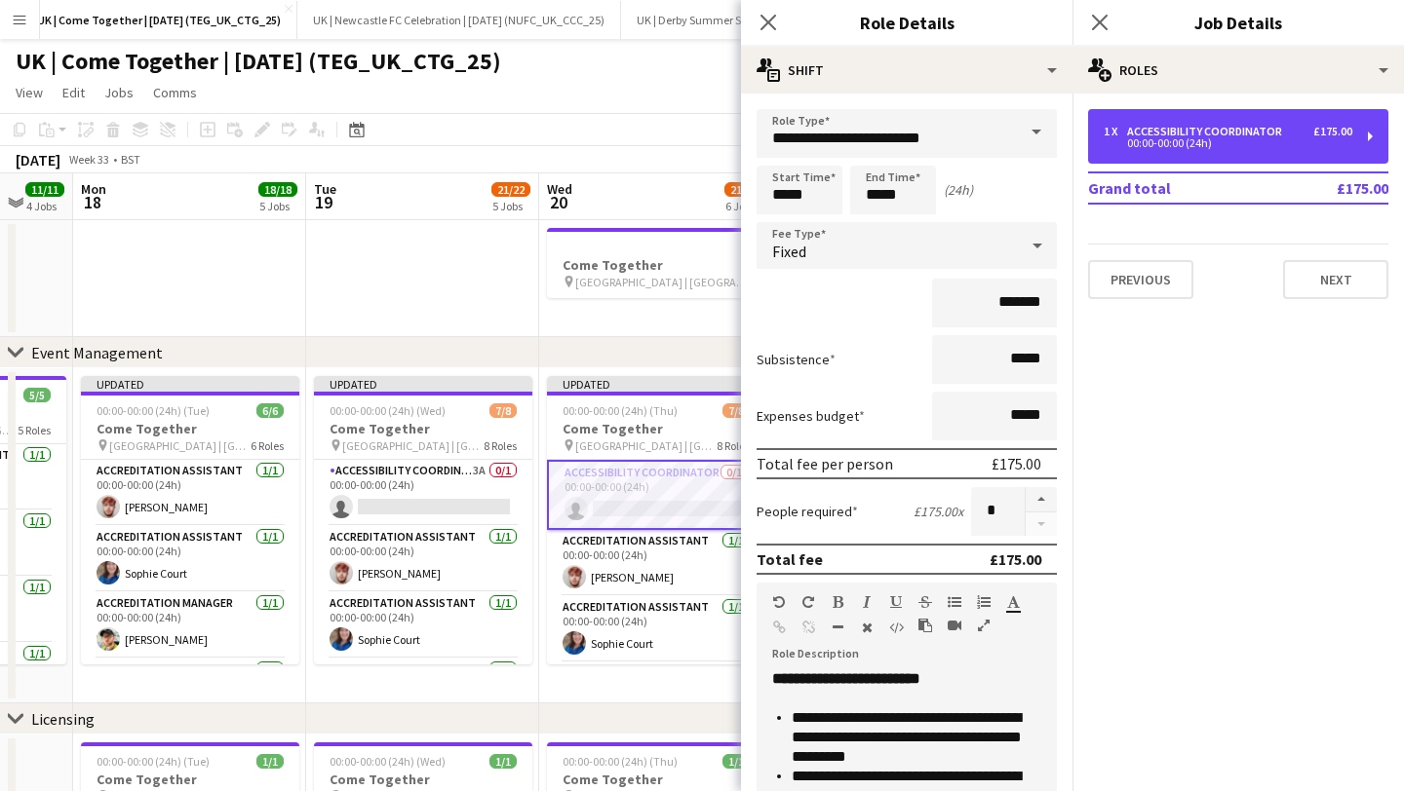
scroll to position [333, 0]
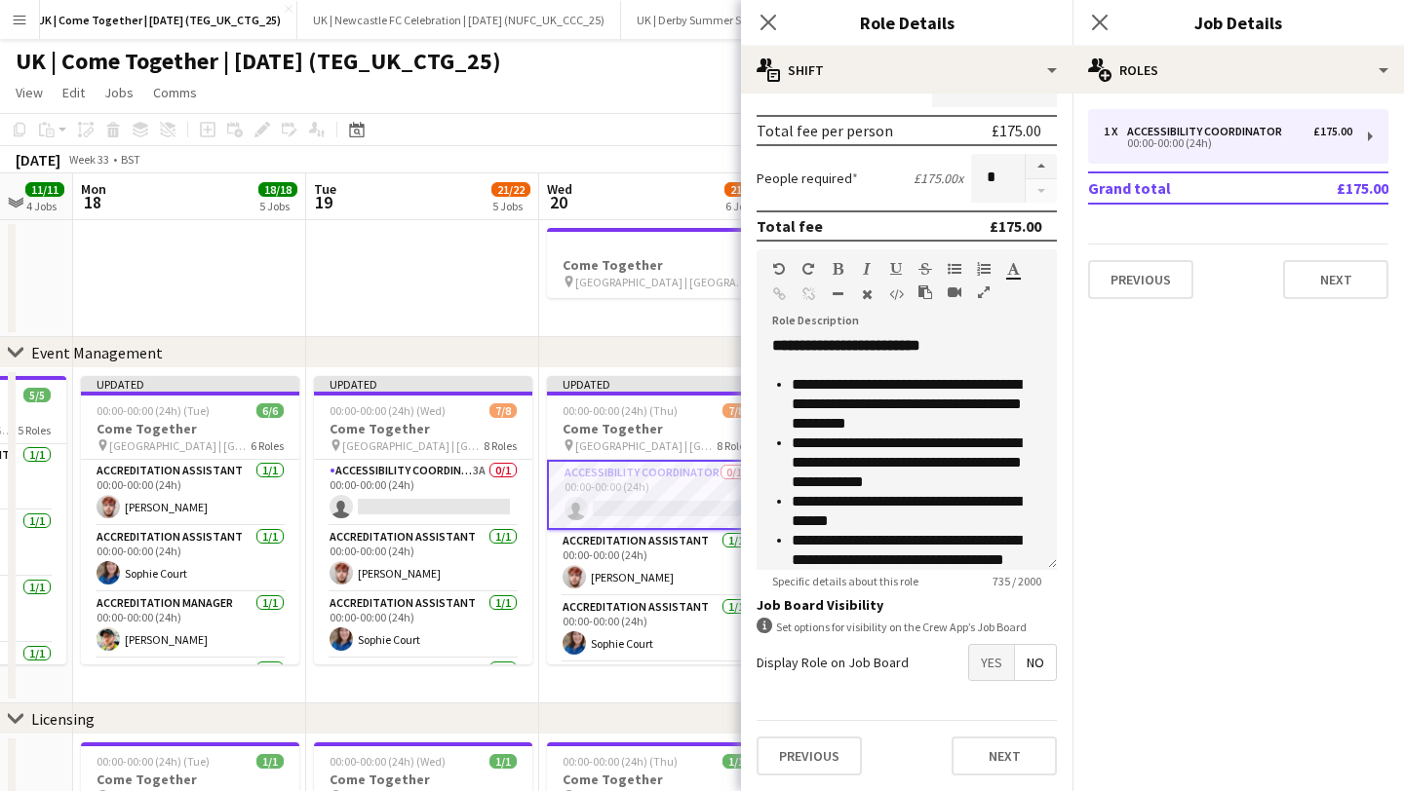
click at [1042, 681] on form "**********" at bounding box center [906, 284] width 331 height 1016
click at [1028, 634] on div "information-circle Set options for visibility on the Crew App’s Job Board" at bounding box center [906, 627] width 300 height 19
click at [1028, 653] on span "No" at bounding box center [1035, 662] width 41 height 35
click at [1036, 669] on span "No" at bounding box center [1035, 662] width 41 height 35
click at [980, 669] on span "Yes" at bounding box center [991, 662] width 45 height 35
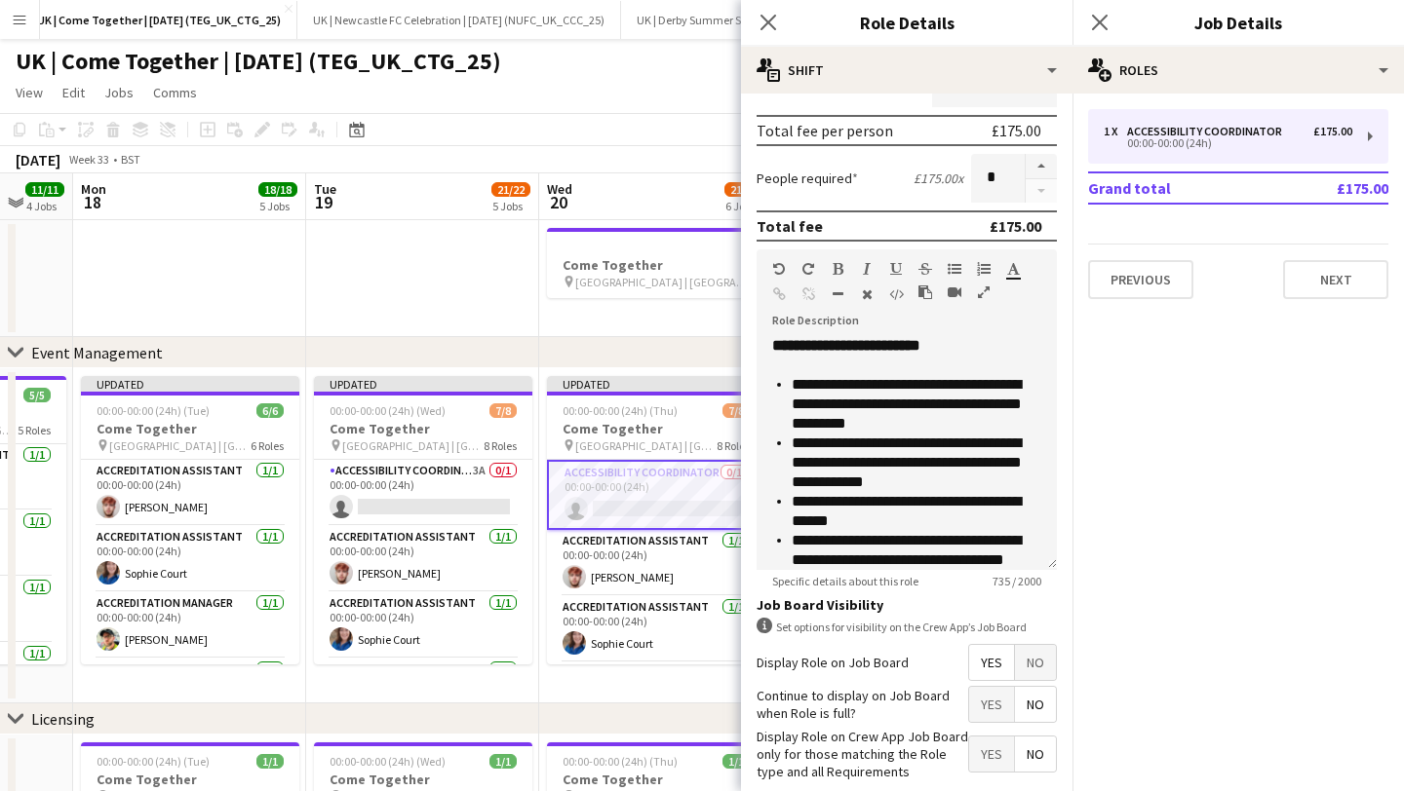
scroll to position [433, 0]
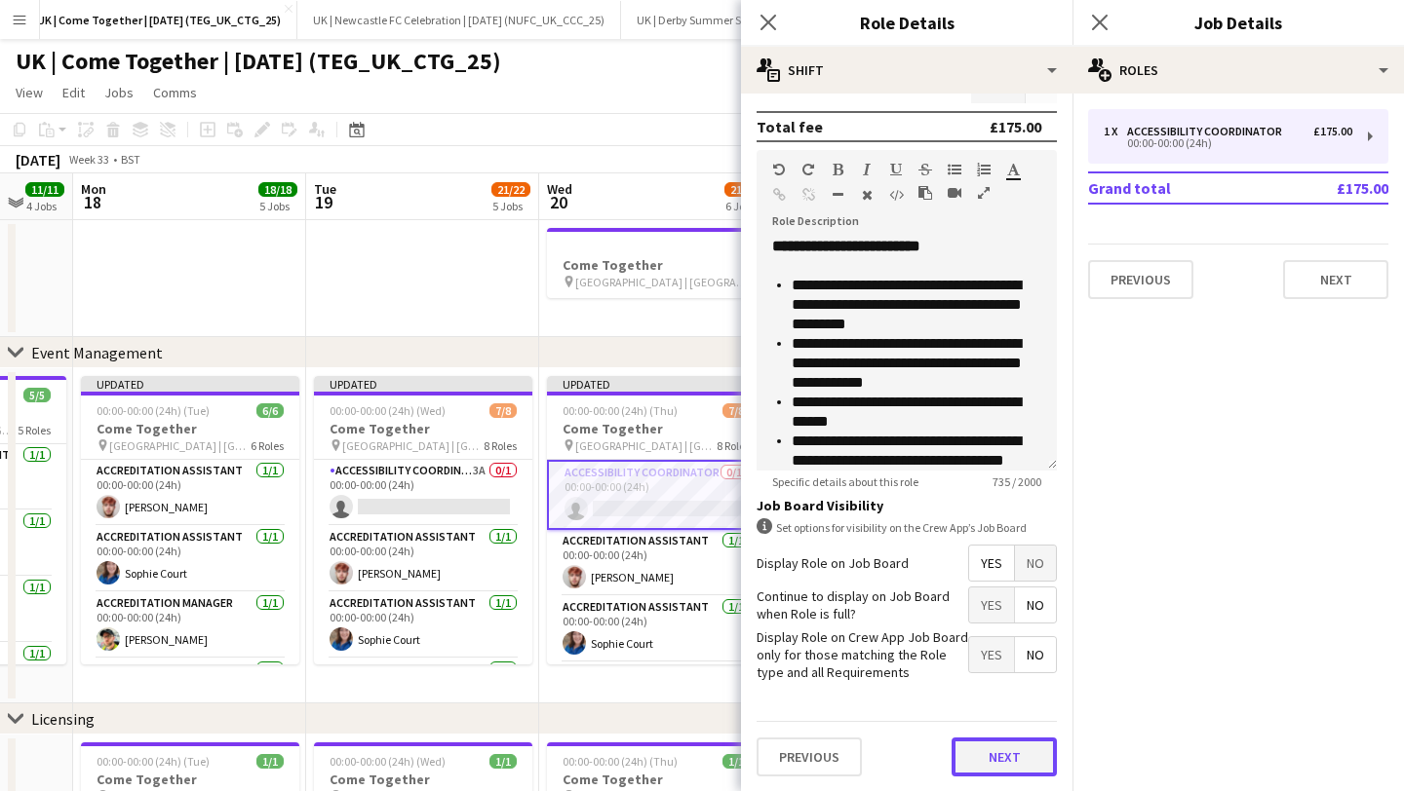
click at [1015, 751] on button "Next" at bounding box center [1003, 757] width 105 height 39
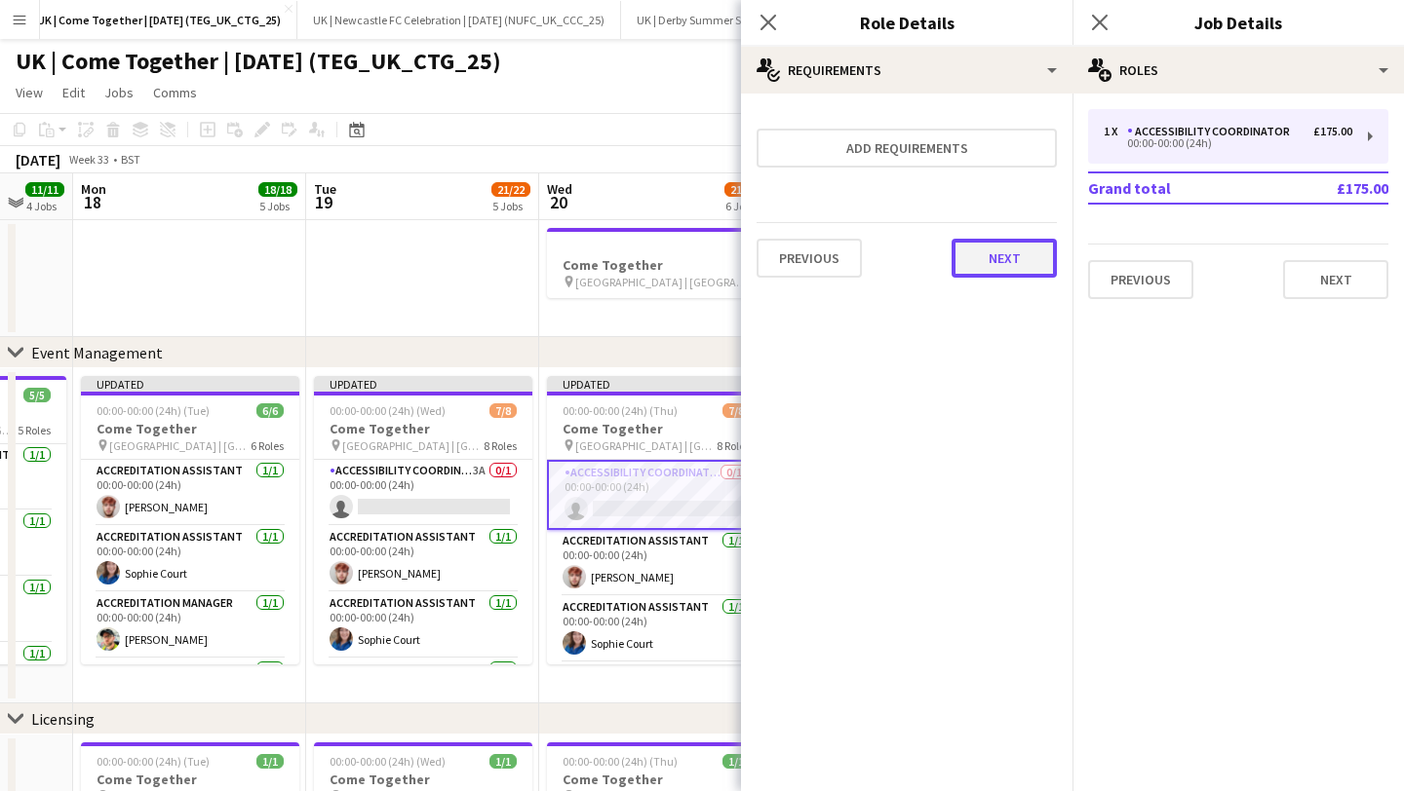
click at [1011, 250] on button "Next" at bounding box center [1003, 258] width 105 height 39
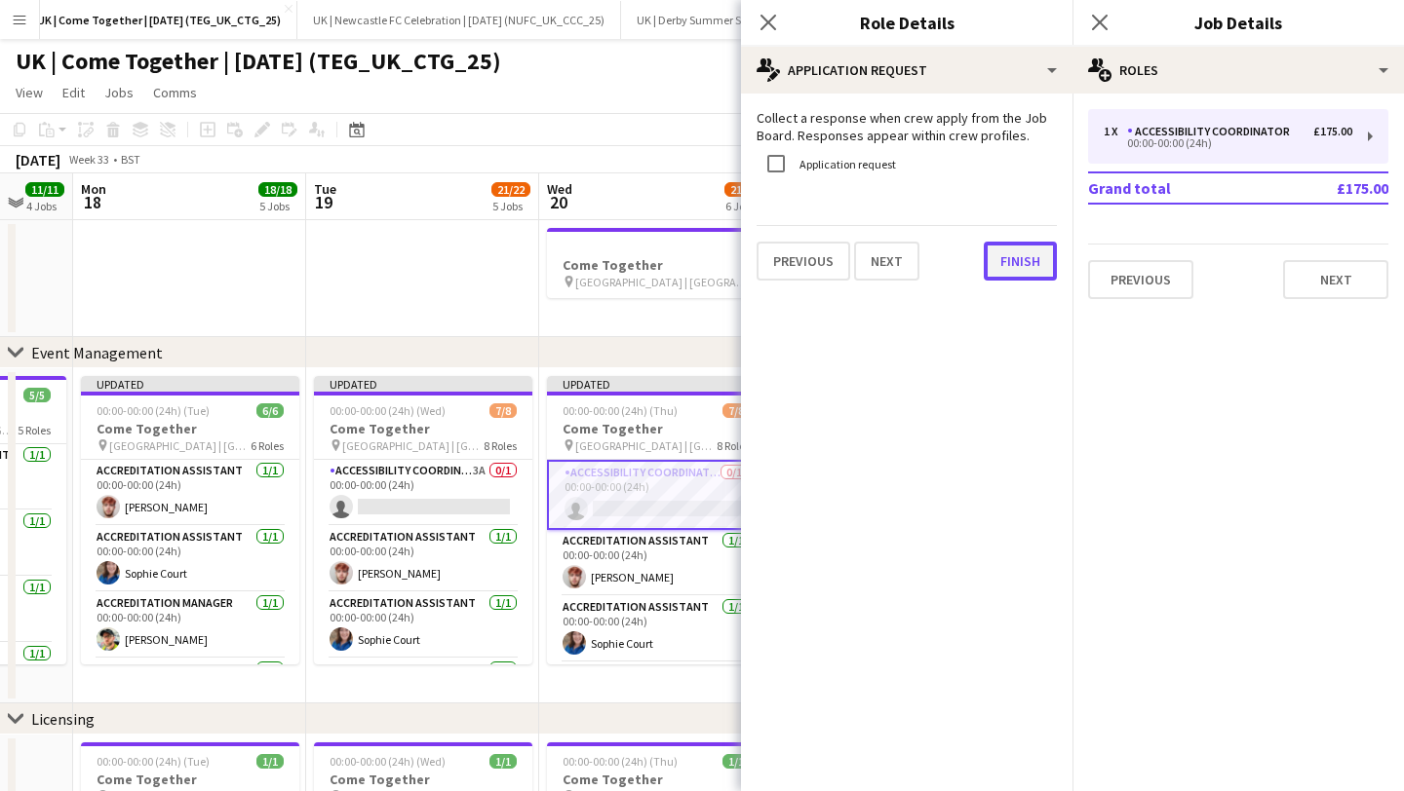
click at [1030, 254] on button "Finish" at bounding box center [1019, 261] width 73 height 39
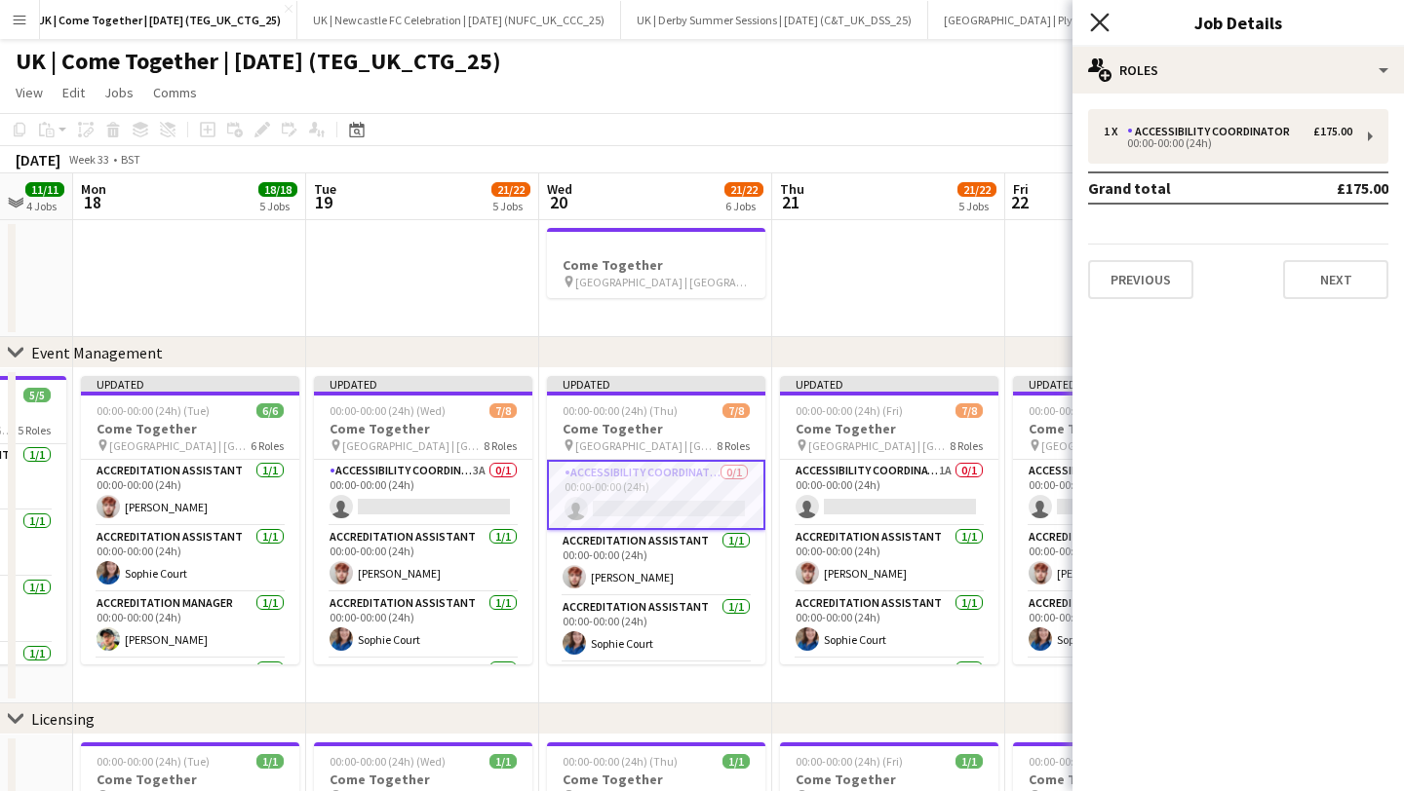
click at [1100, 16] on icon "Close pop-in" at bounding box center [1099, 22] width 19 height 19
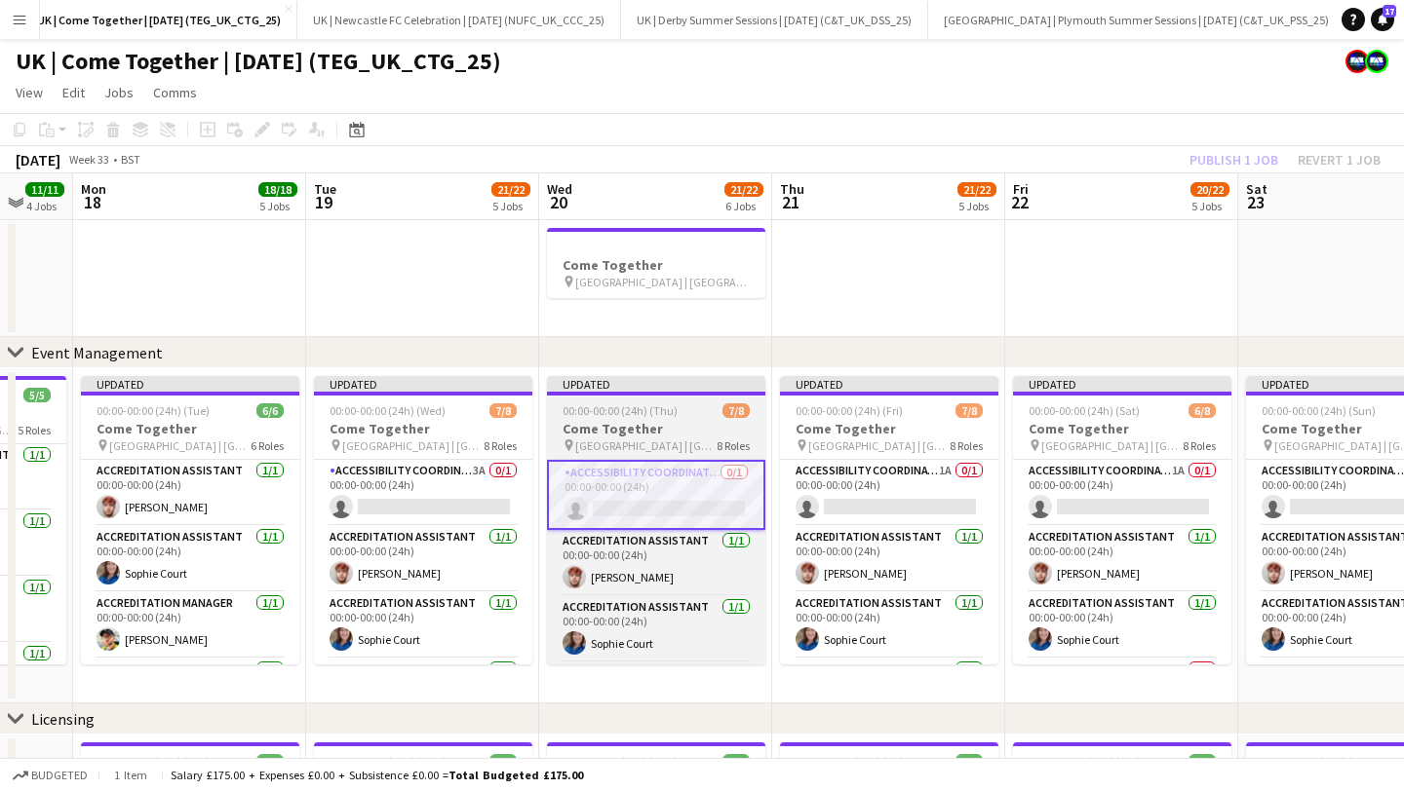
click at [629, 410] on span "00:00-00:00 (24h) (Thu)" at bounding box center [619, 411] width 115 height 15
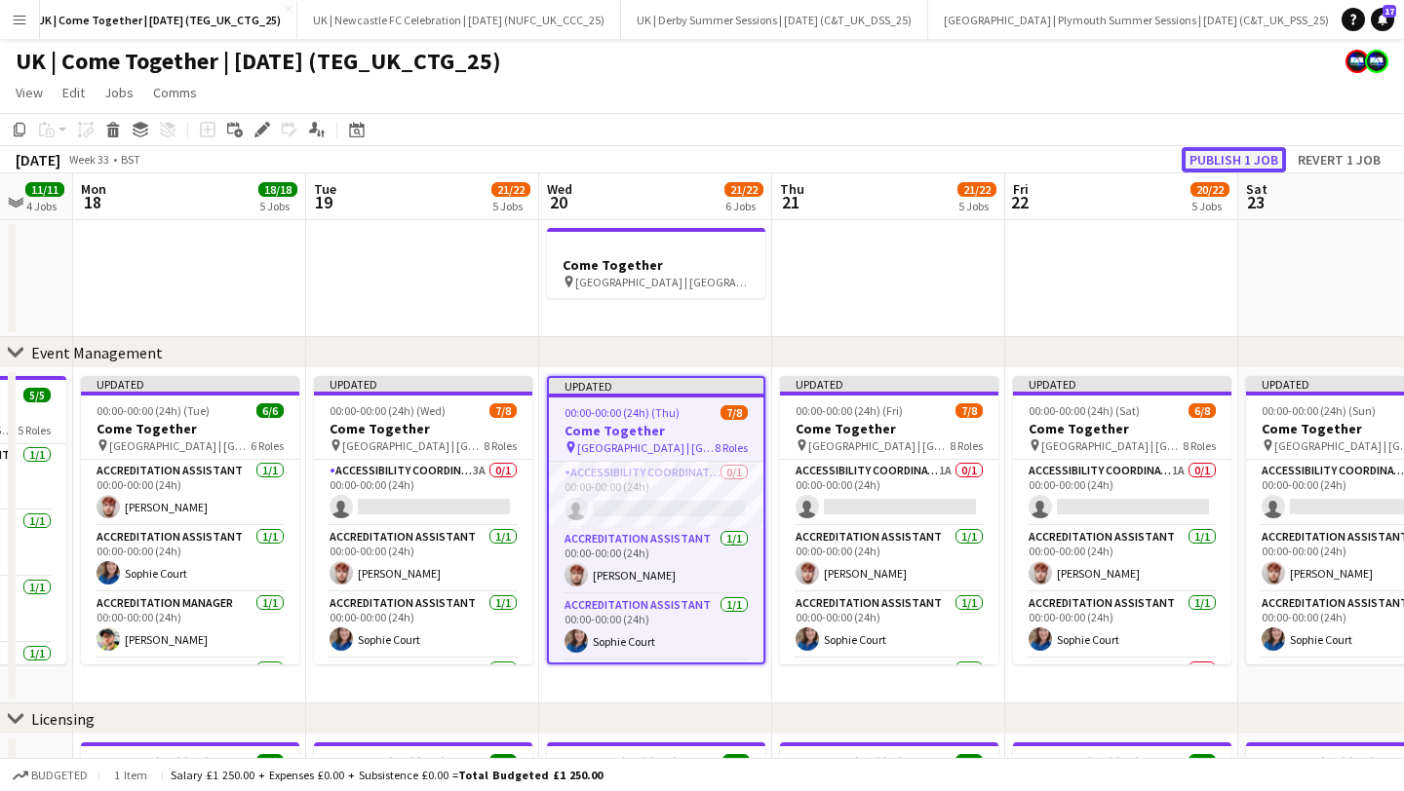
click at [1217, 155] on button "Publish 1 job" at bounding box center [1233, 159] width 104 height 25
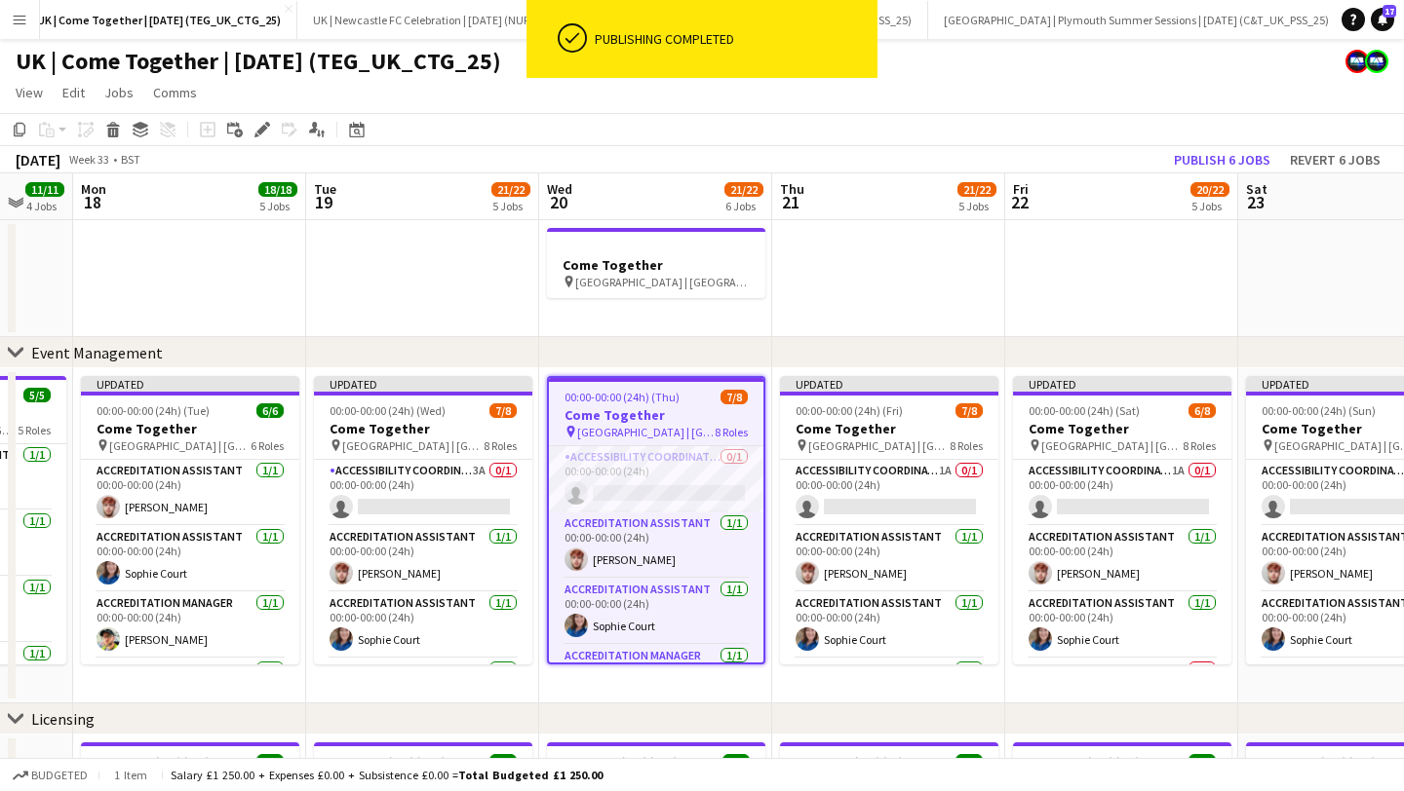
click at [614, 400] on span "00:00-00:00 (24h) (Thu)" at bounding box center [621, 397] width 115 height 15
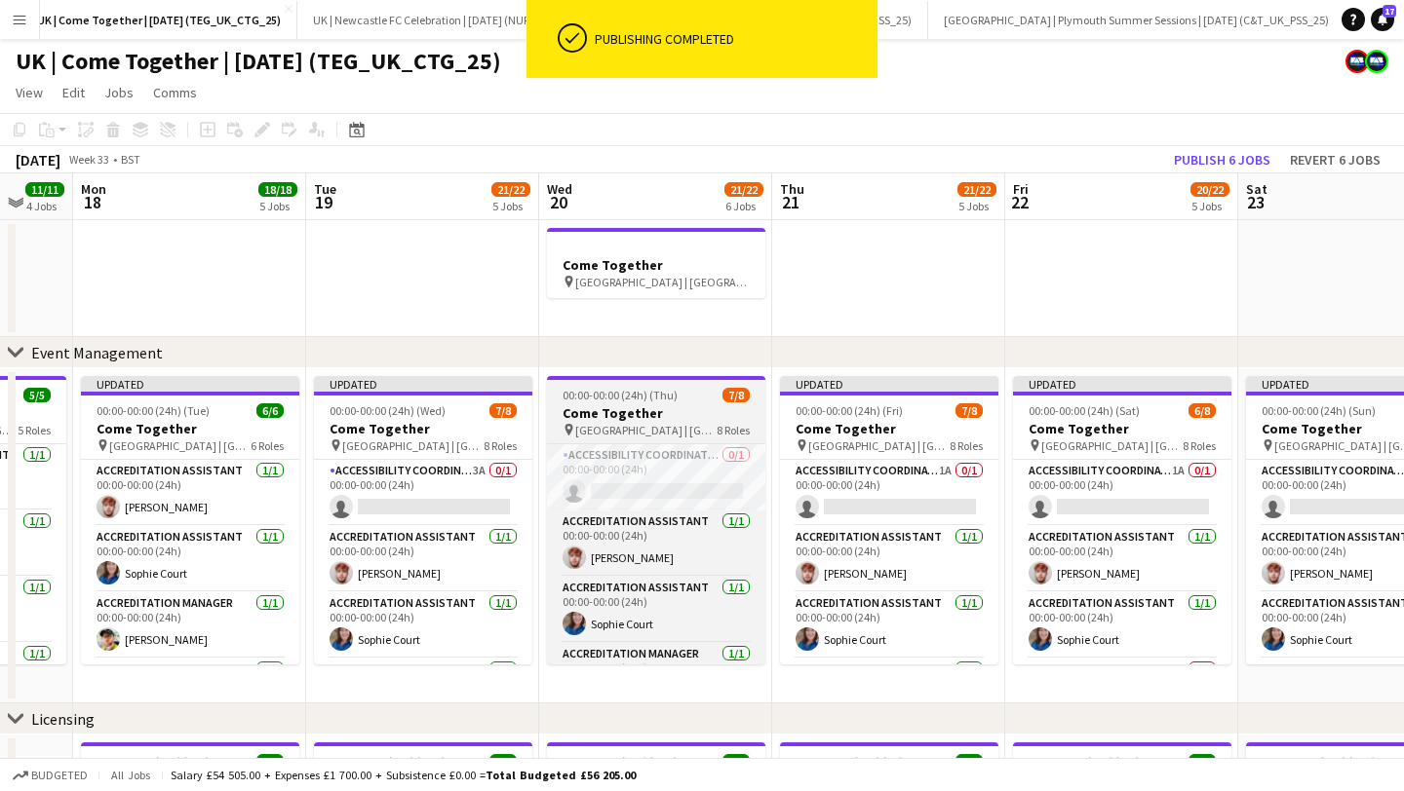
click at [614, 400] on span "00:00-00:00 (24h) (Thu)" at bounding box center [619, 395] width 115 height 15
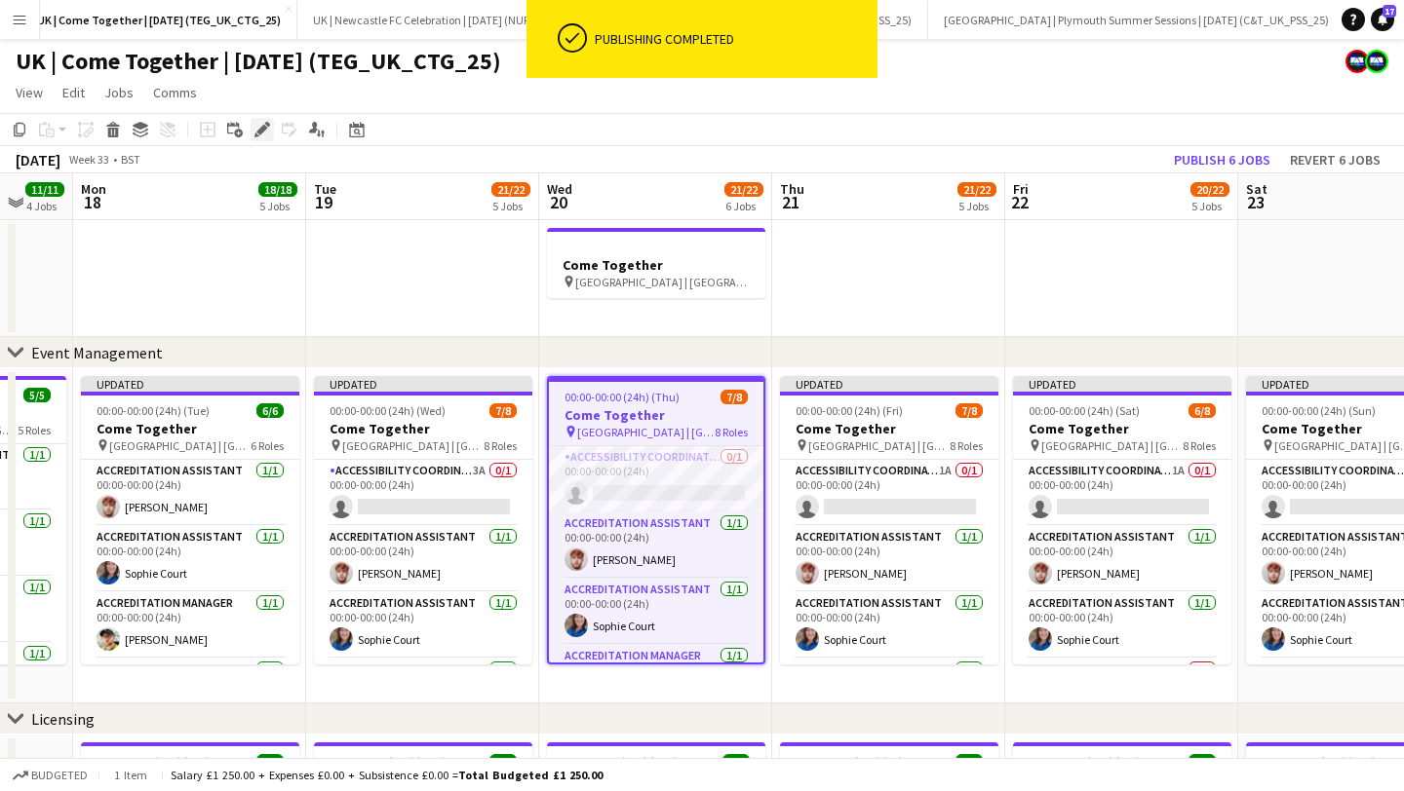
click at [262, 139] on div "Edit" at bounding box center [261, 129] width 23 height 23
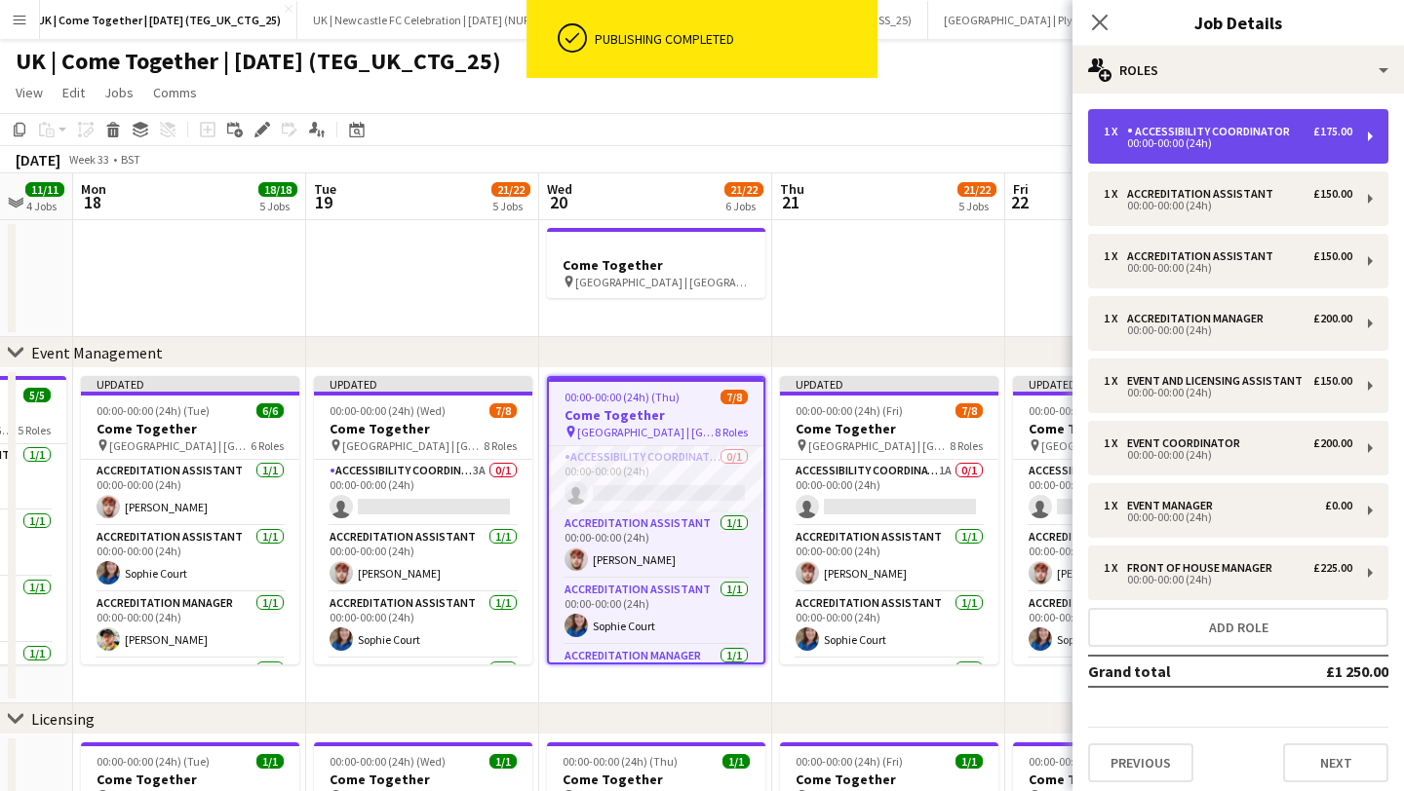
click at [1260, 146] on div "00:00-00:00 (24h)" at bounding box center [1227, 143] width 249 height 10
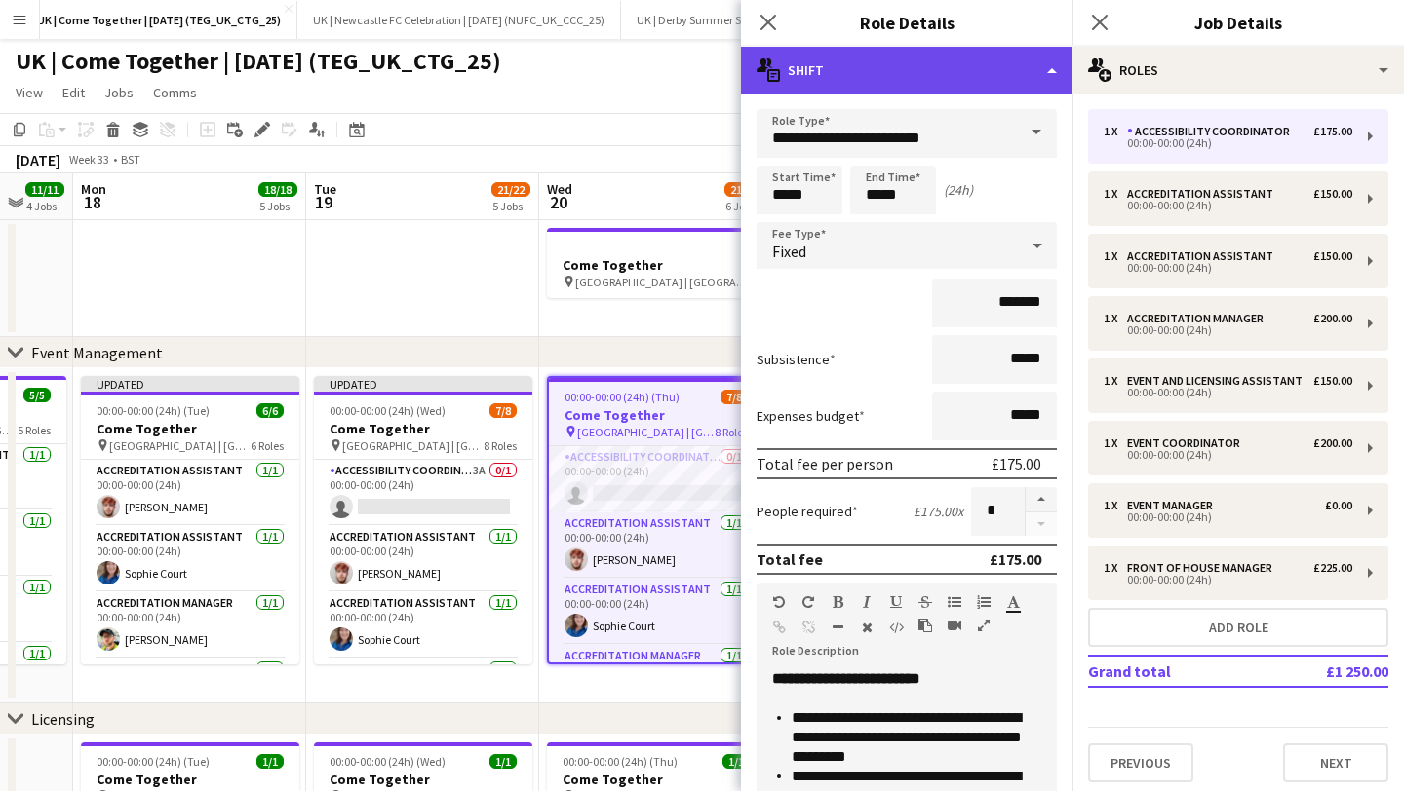
click at [899, 81] on div "multiple-actions-text Shift" at bounding box center [906, 70] width 331 height 47
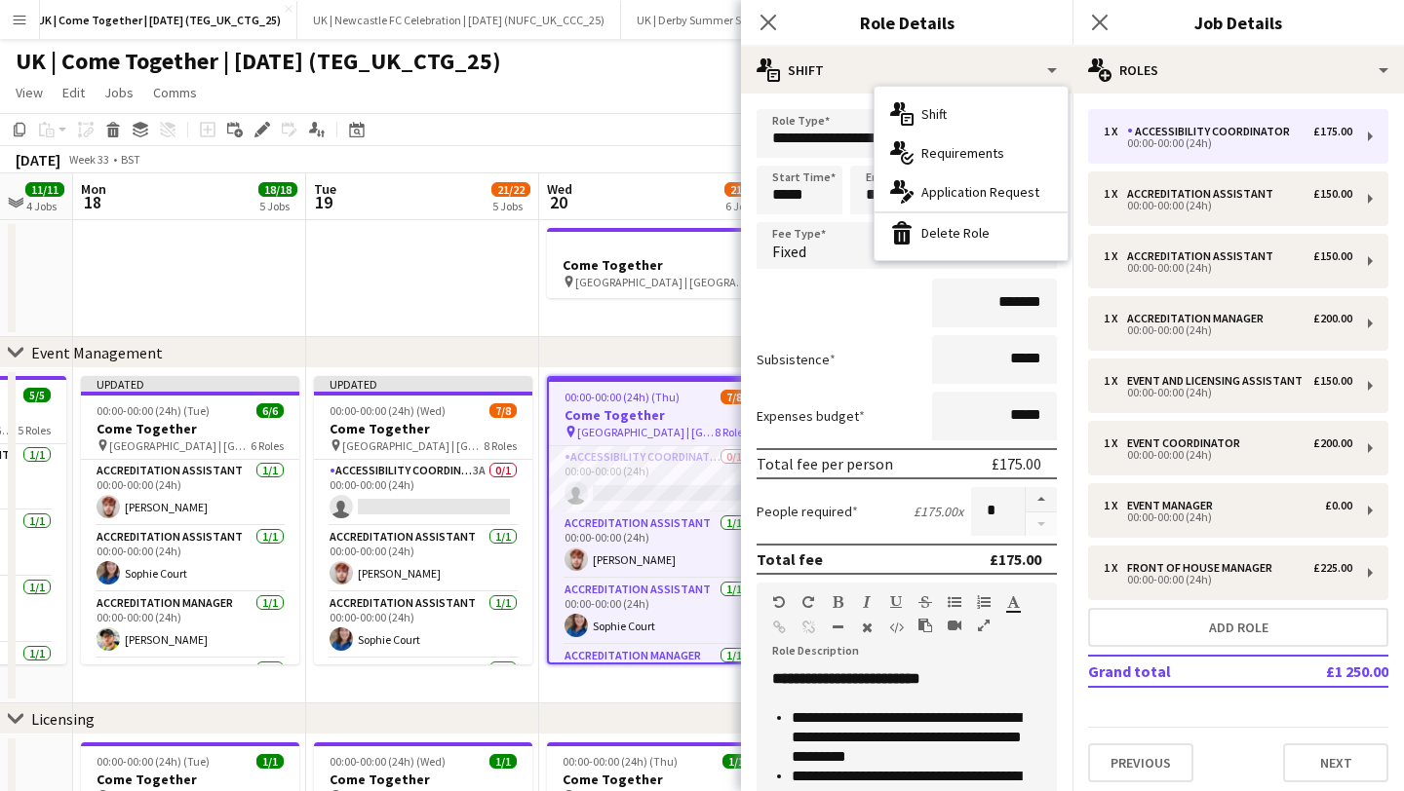
click at [869, 385] on form "**********" at bounding box center [906, 667] width 331 height 1116
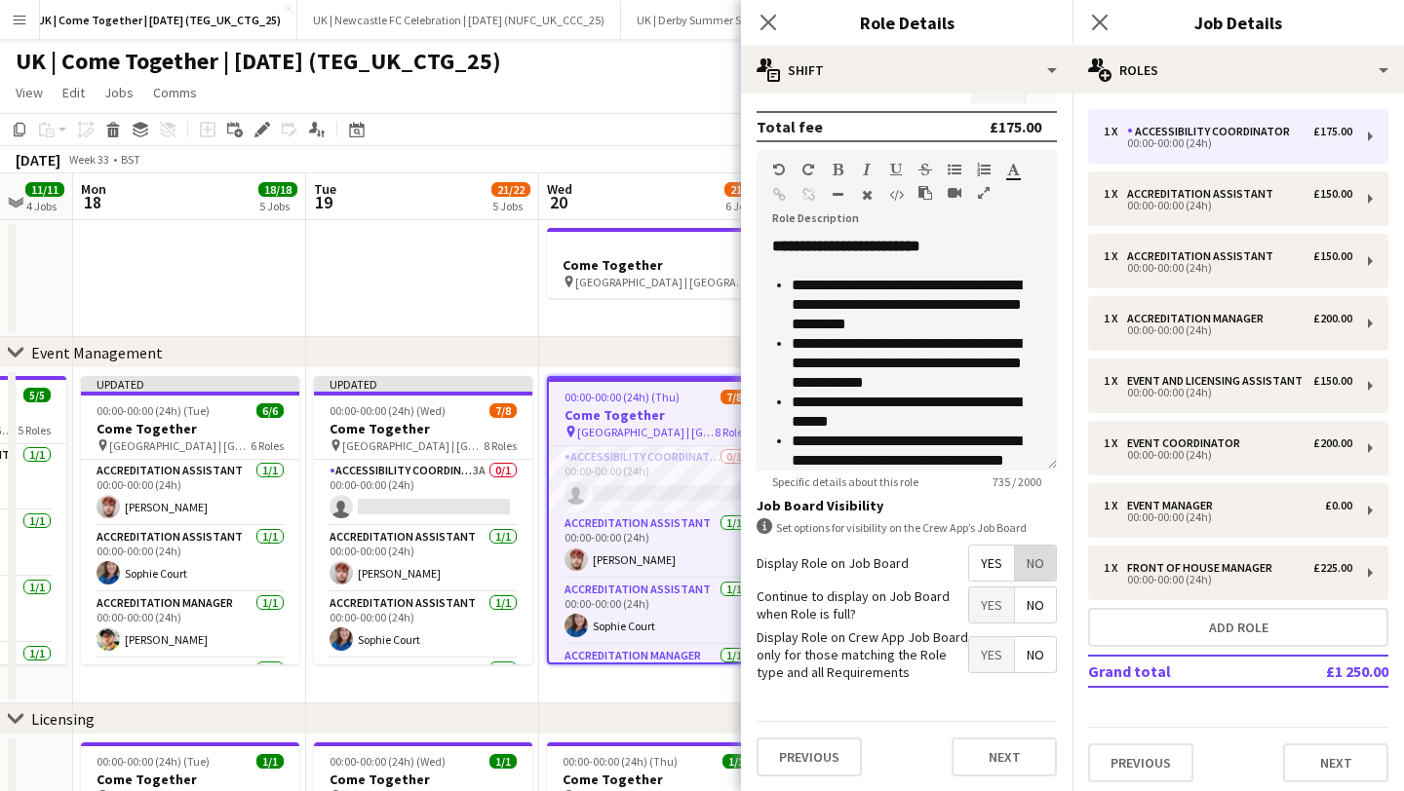
click at [1047, 566] on span "No" at bounding box center [1035, 563] width 41 height 35
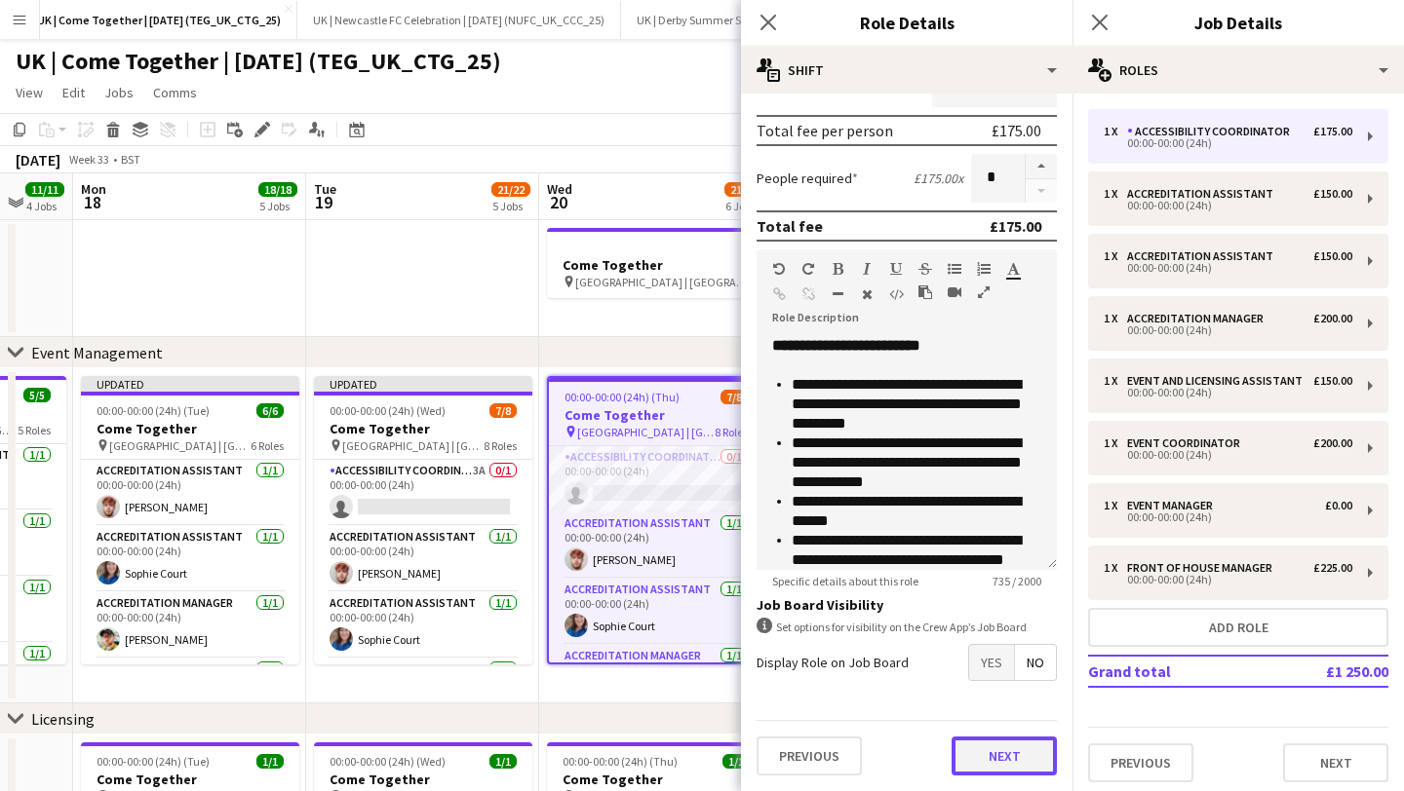
click at [1005, 756] on button "Next" at bounding box center [1003, 756] width 105 height 39
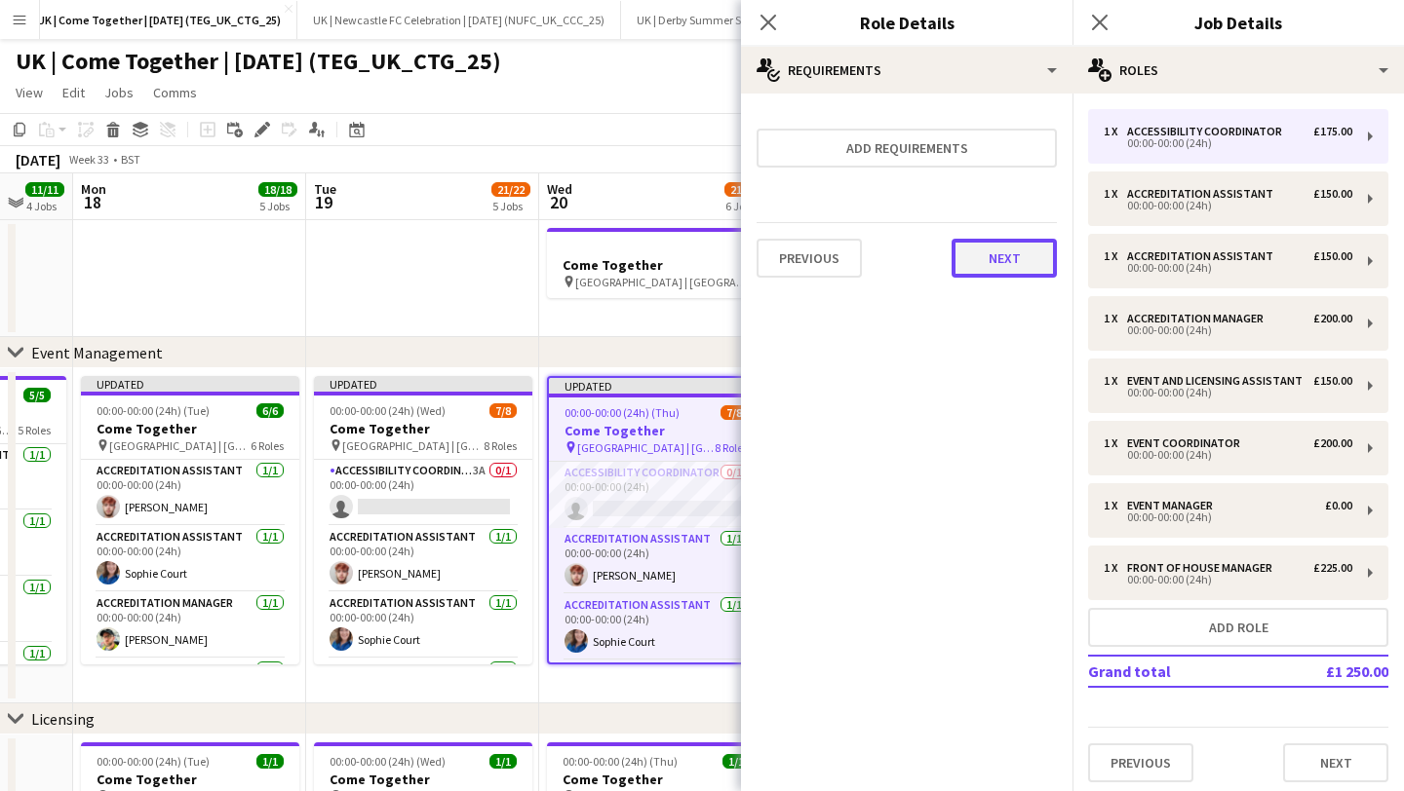
click at [998, 250] on button "Next" at bounding box center [1003, 258] width 105 height 39
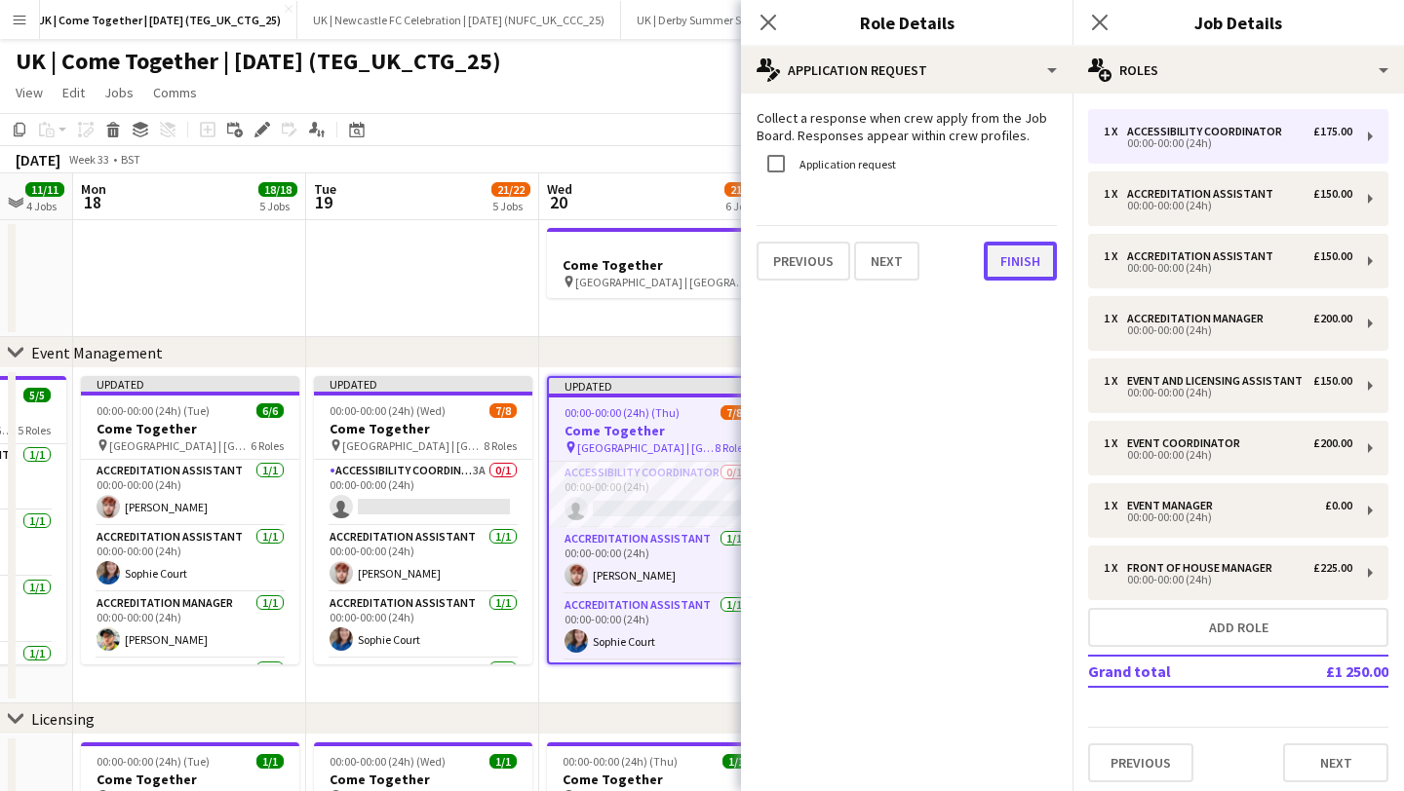
click at [1009, 250] on button "Finish" at bounding box center [1019, 261] width 73 height 39
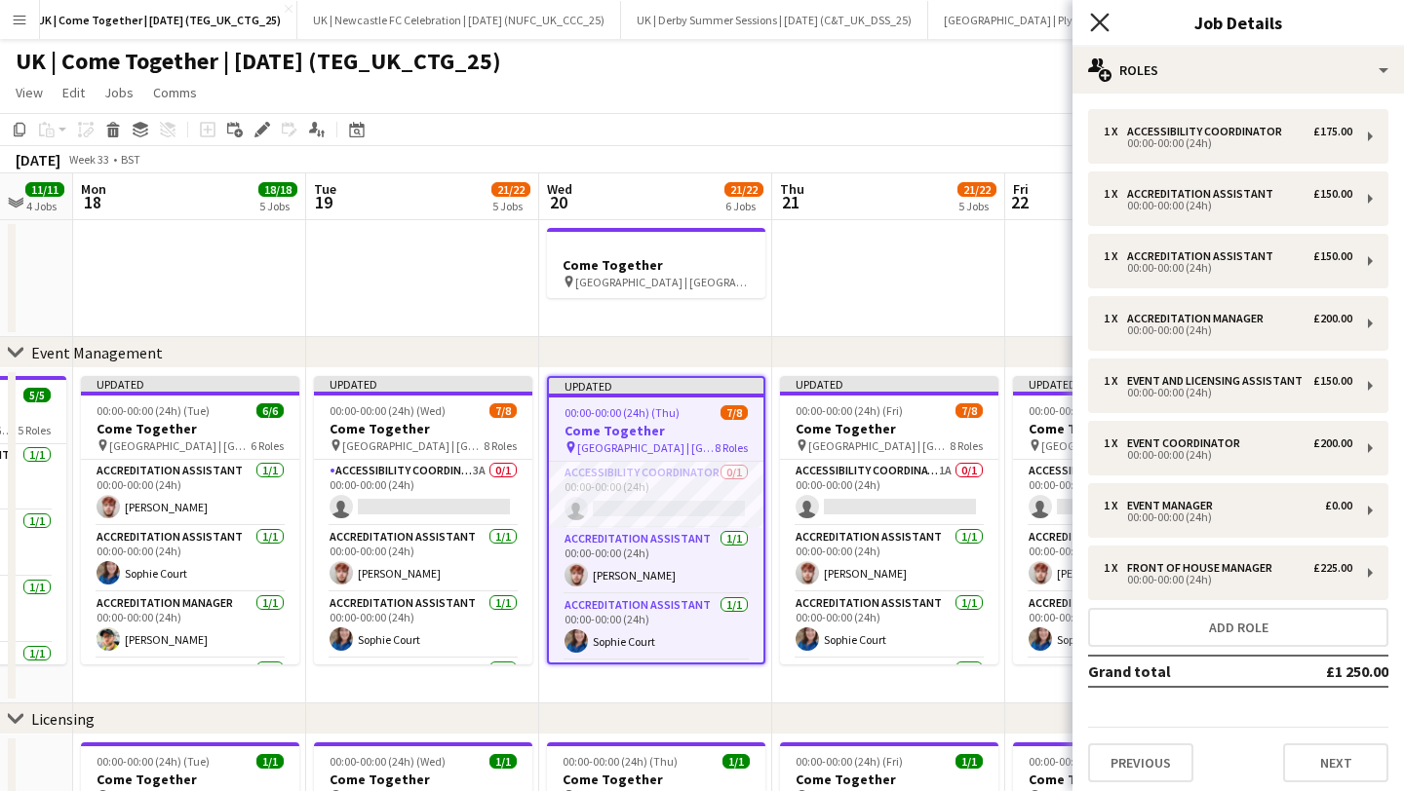
click at [1101, 24] on icon at bounding box center [1099, 22] width 19 height 19
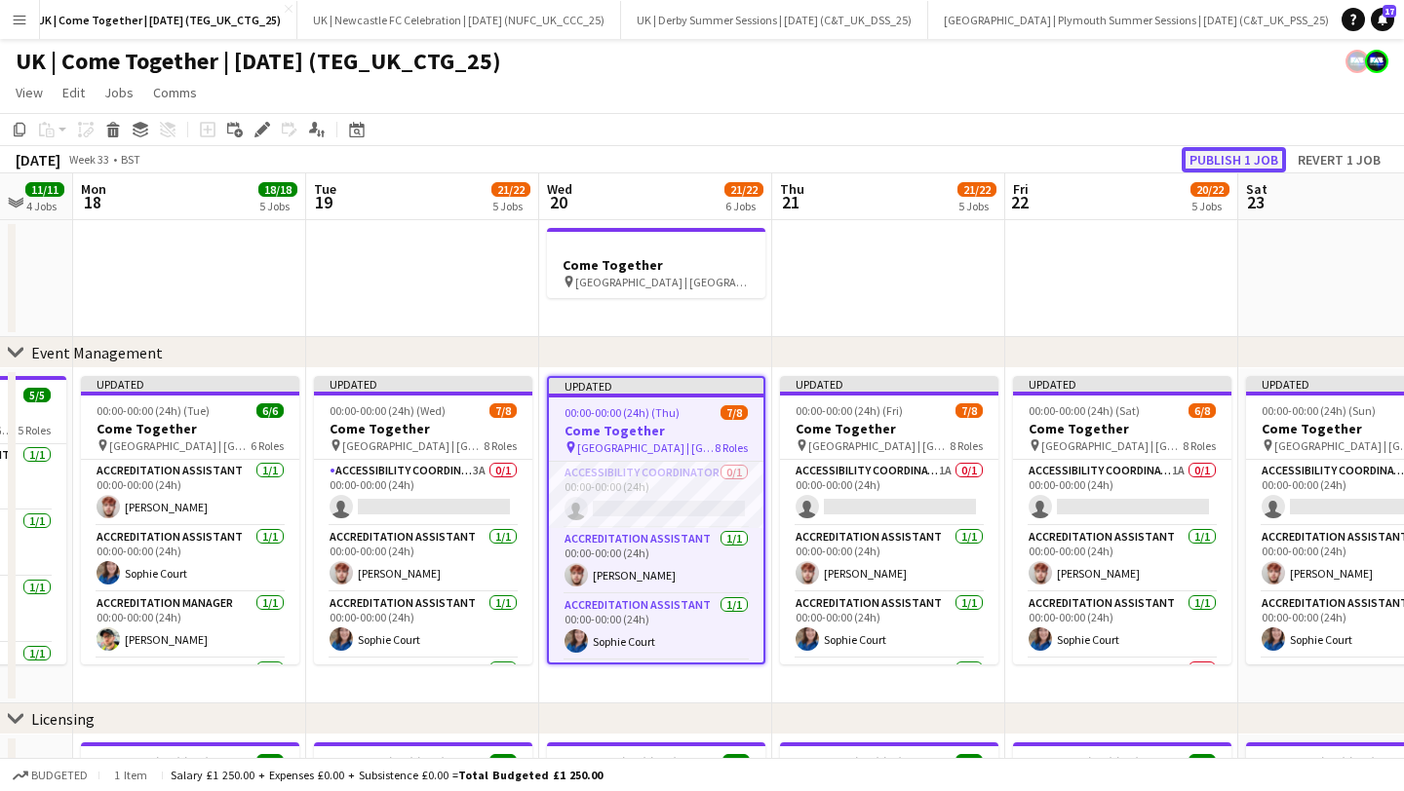
click at [1237, 167] on button "Publish 1 job" at bounding box center [1233, 159] width 104 height 25
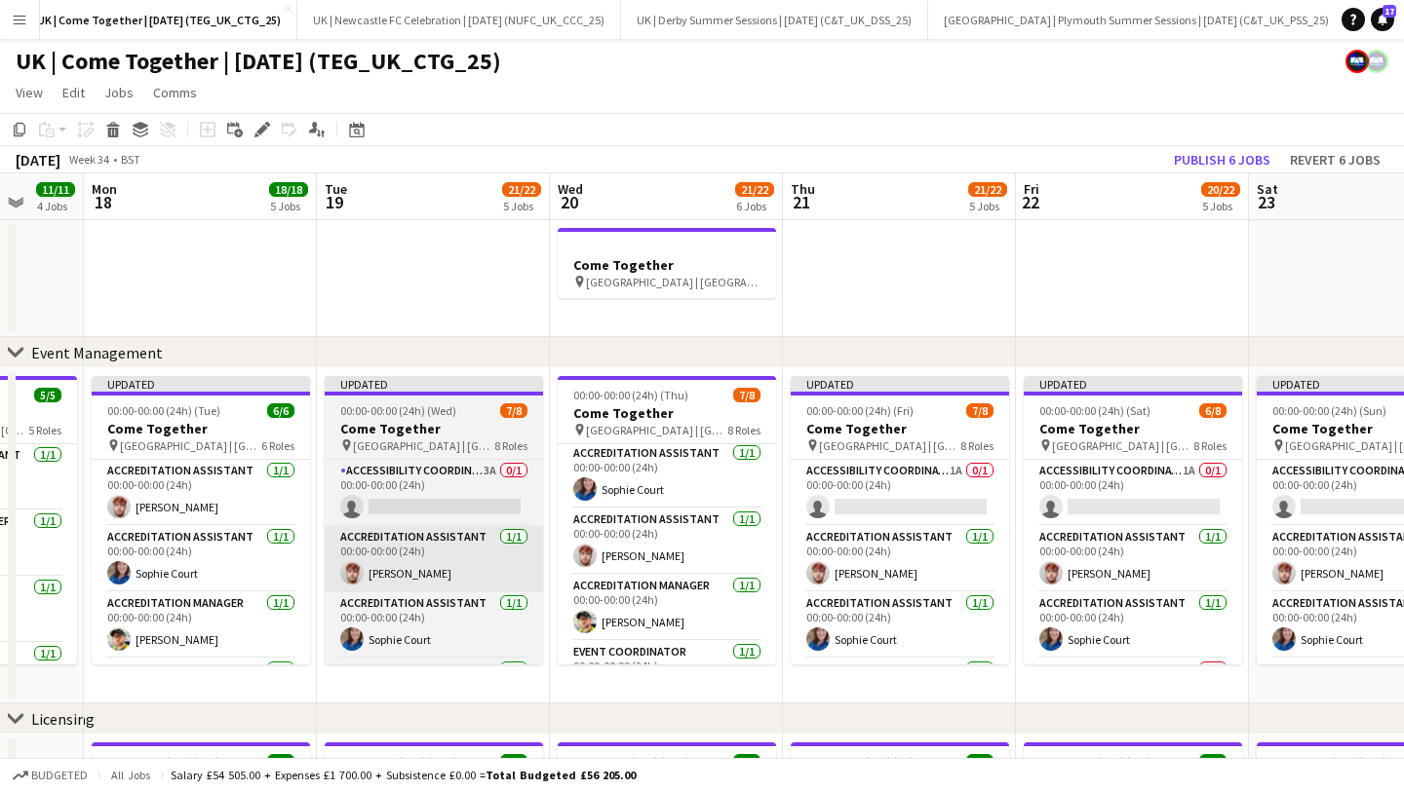
scroll to position [0, 468]
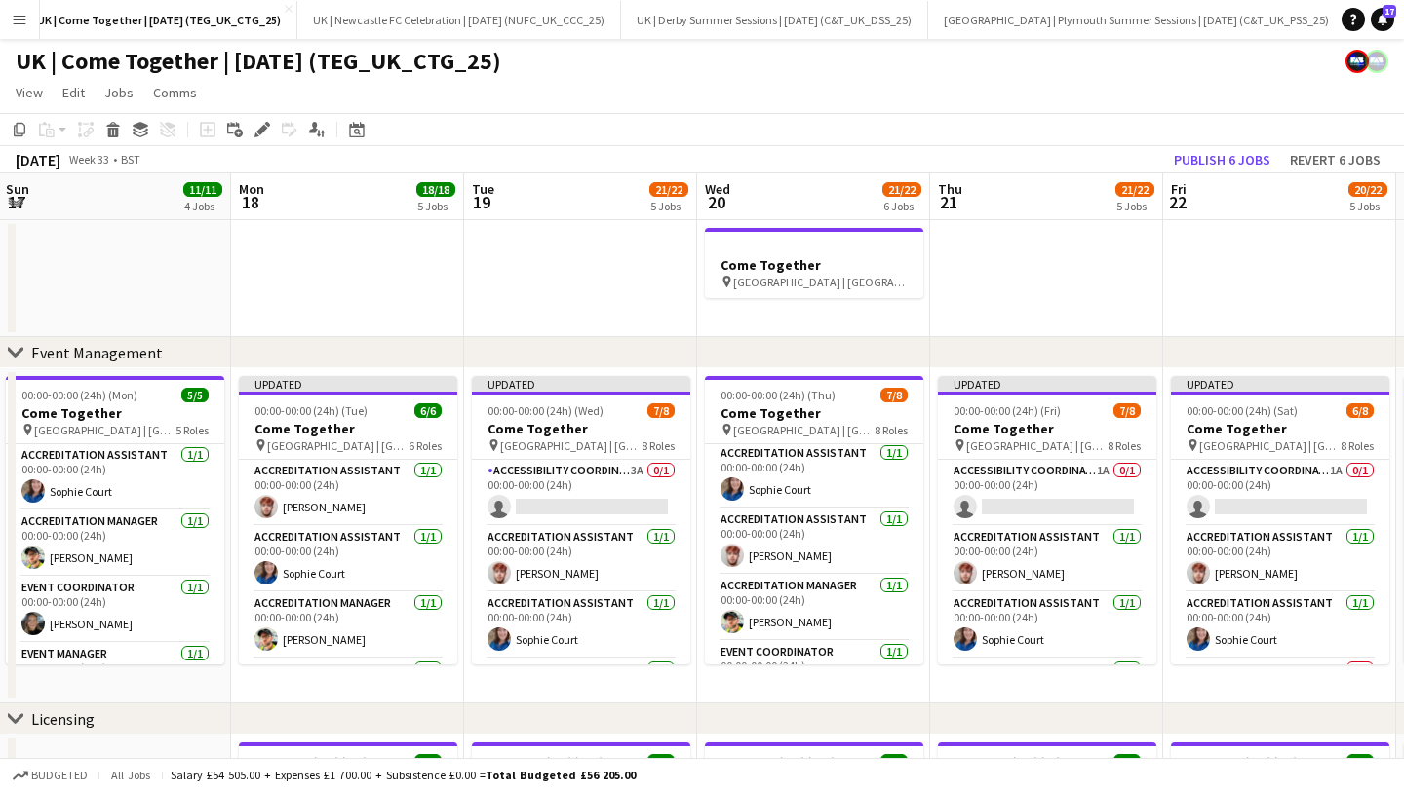
click at [1224, 142] on app-toolbar "Copy Paste Paste Command V Paste with crew Command Shift V Paste linked Job [GE…" at bounding box center [702, 129] width 1404 height 33
click at [1219, 153] on button "Publish 6 jobs" at bounding box center [1222, 159] width 112 height 25
